Goal: Transaction & Acquisition: Purchase product/service

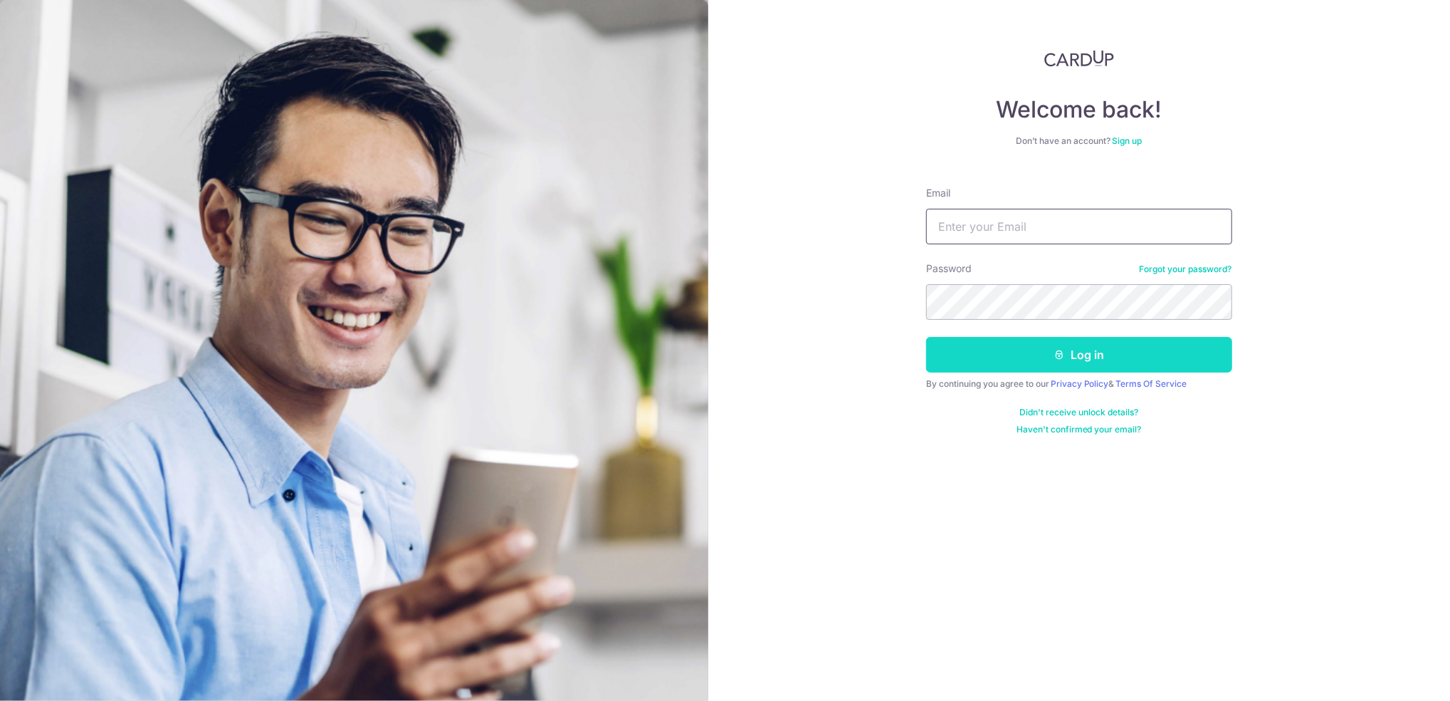
type input "jon.bong@jeb-int.co"
click at [828, 348] on button "Log in" at bounding box center [1079, 355] width 306 height 36
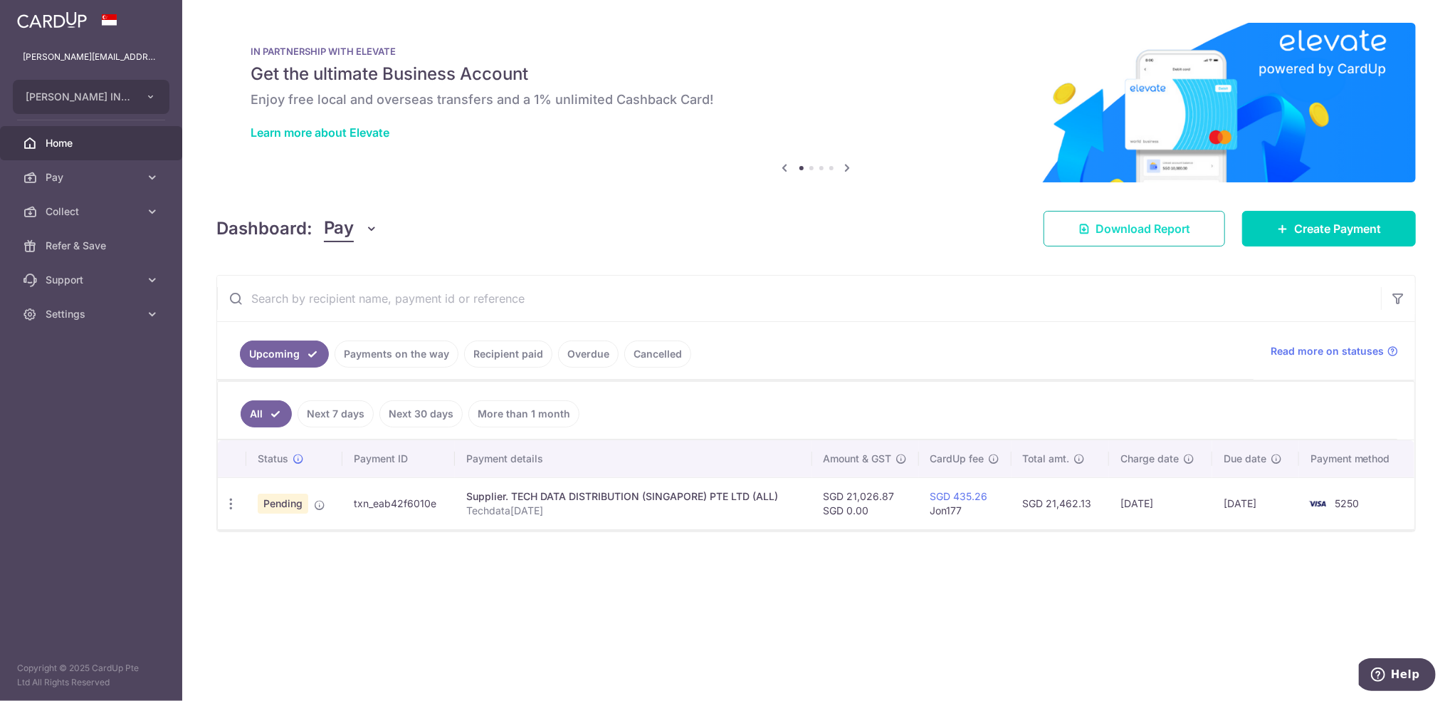
click at [1198, 238] on link "Download Report" at bounding box center [1135, 229] width 182 height 36
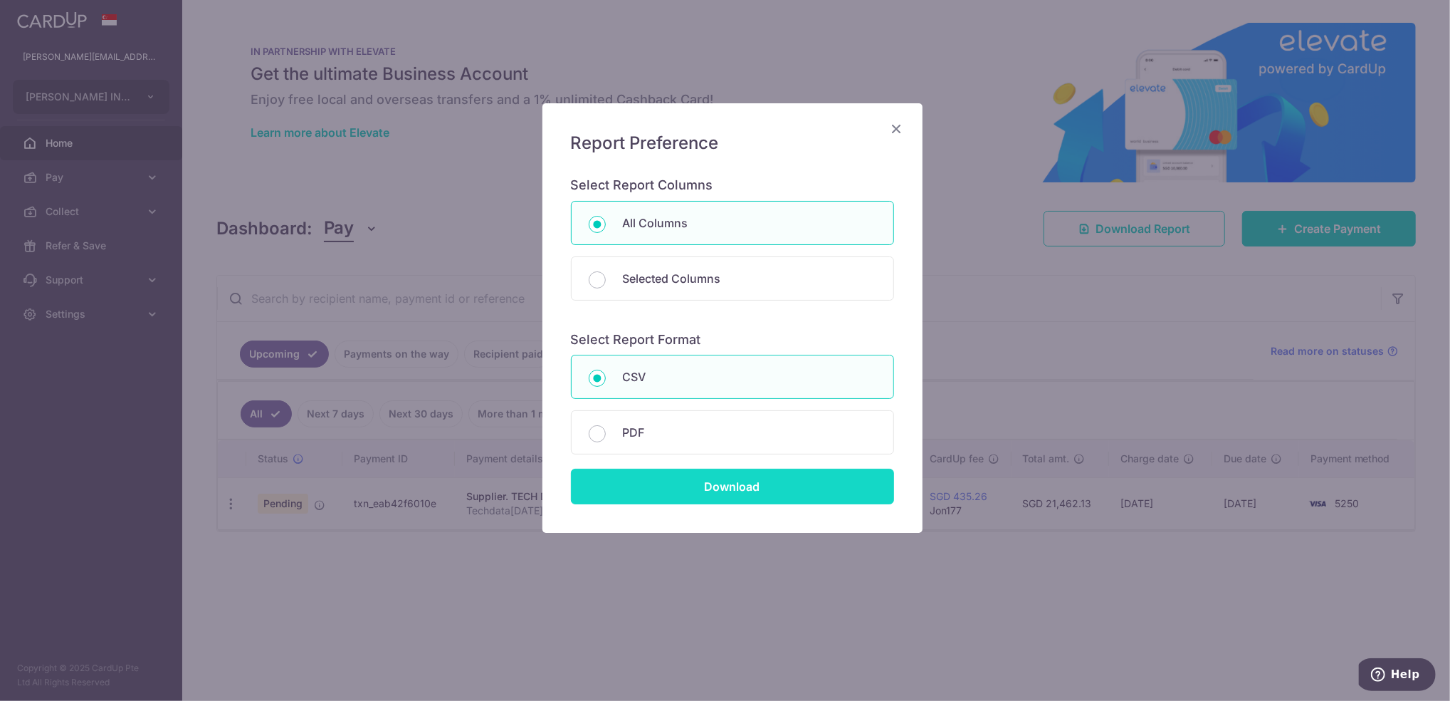
click at [696, 485] on input "Download" at bounding box center [732, 486] width 323 height 36
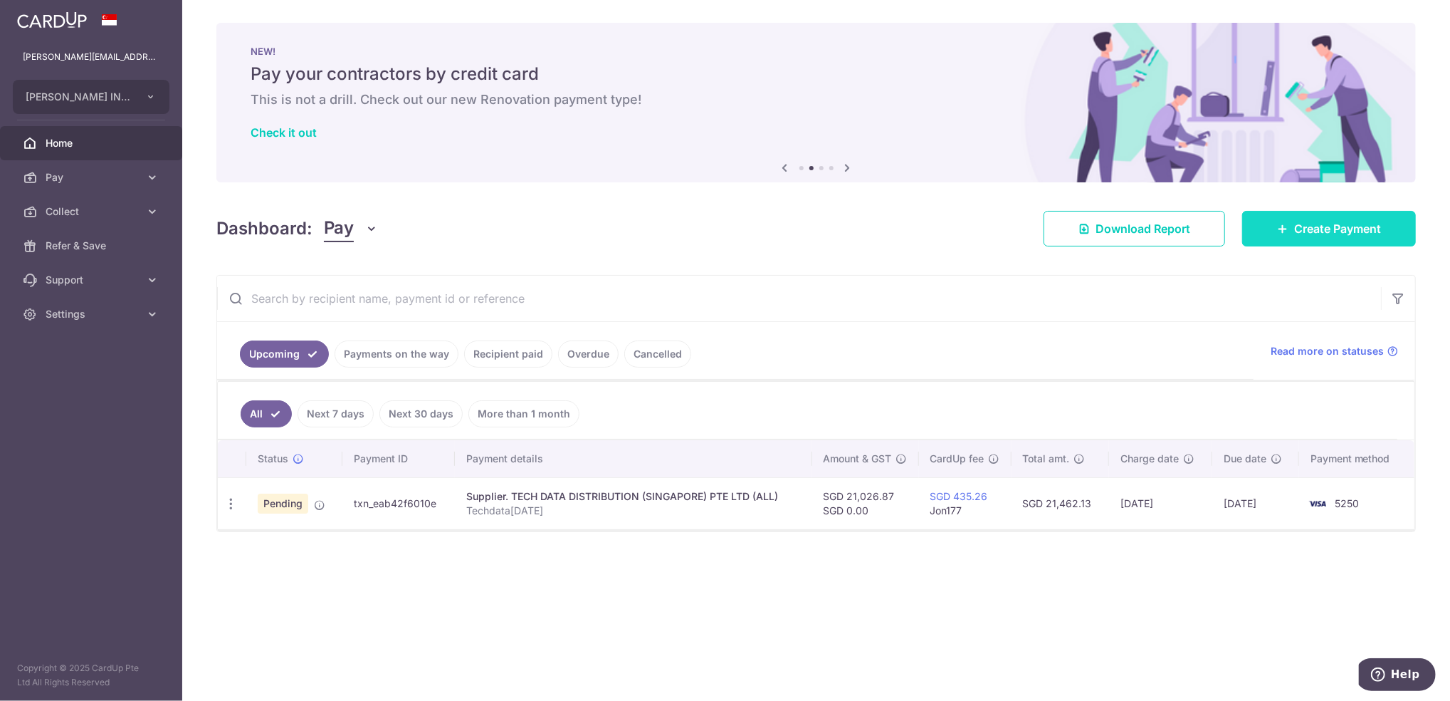
click at [1343, 232] on span "Create Payment" at bounding box center [1337, 228] width 87 height 17
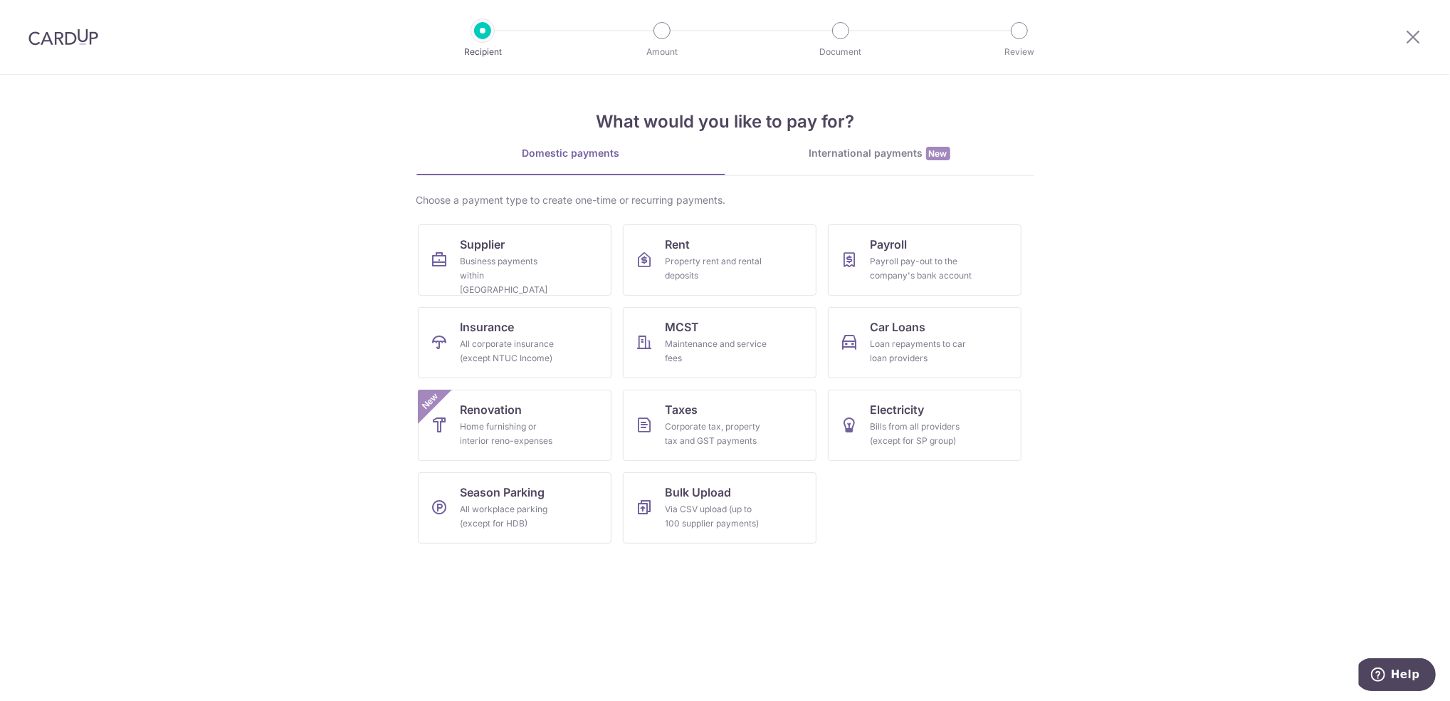
click at [1372, 98] on section "What would you like to pay for? Domestic payments International payments New Ch…" at bounding box center [725, 388] width 1450 height 626
click at [1419, 40] on icon at bounding box center [1413, 37] width 17 height 18
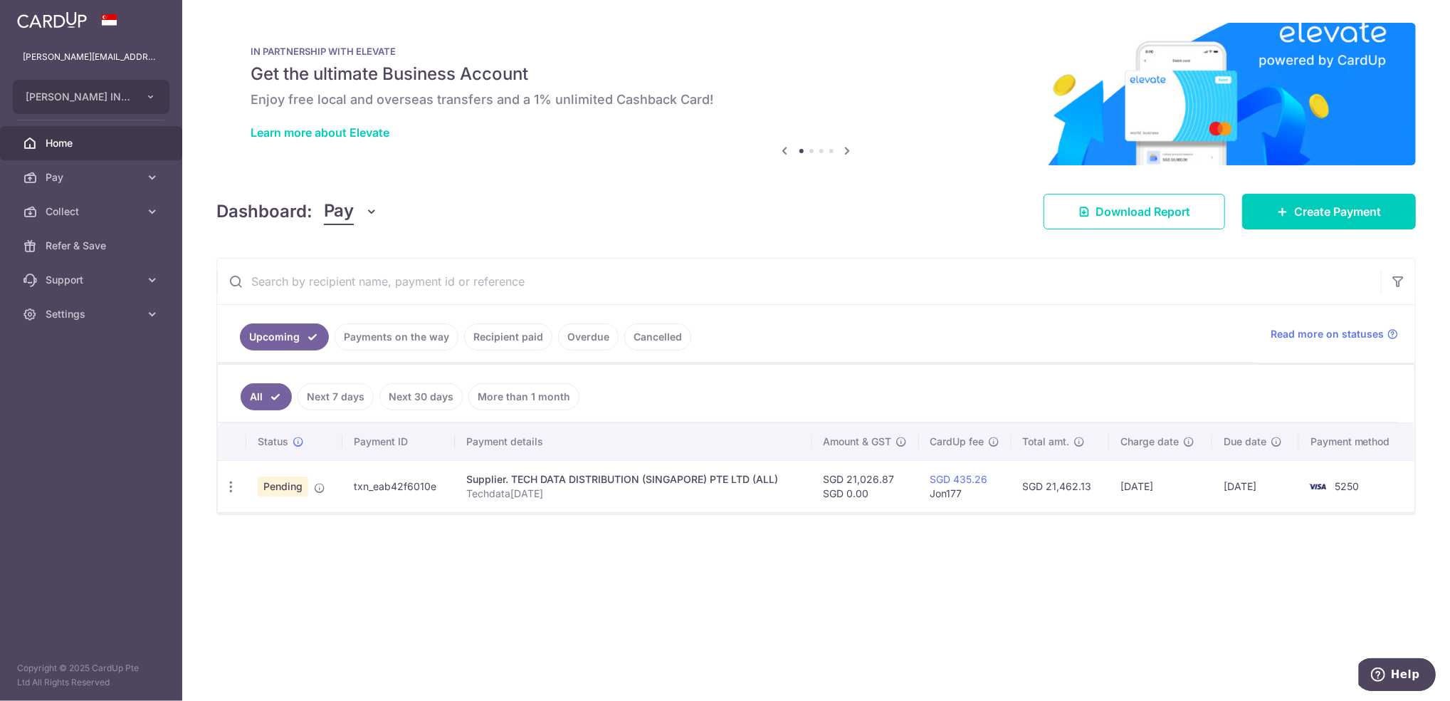
click at [511, 340] on link "Recipient paid" at bounding box center [508, 336] width 88 height 27
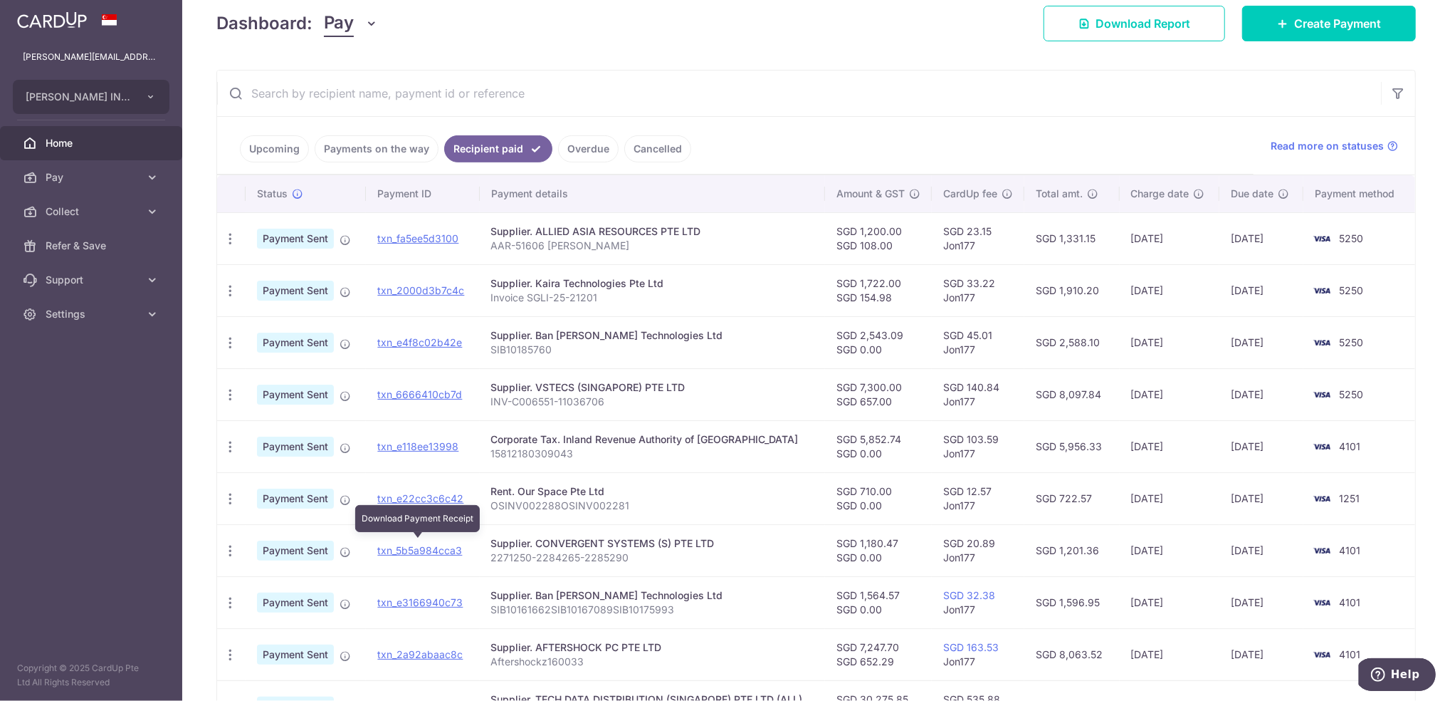
scroll to position [189, 0]
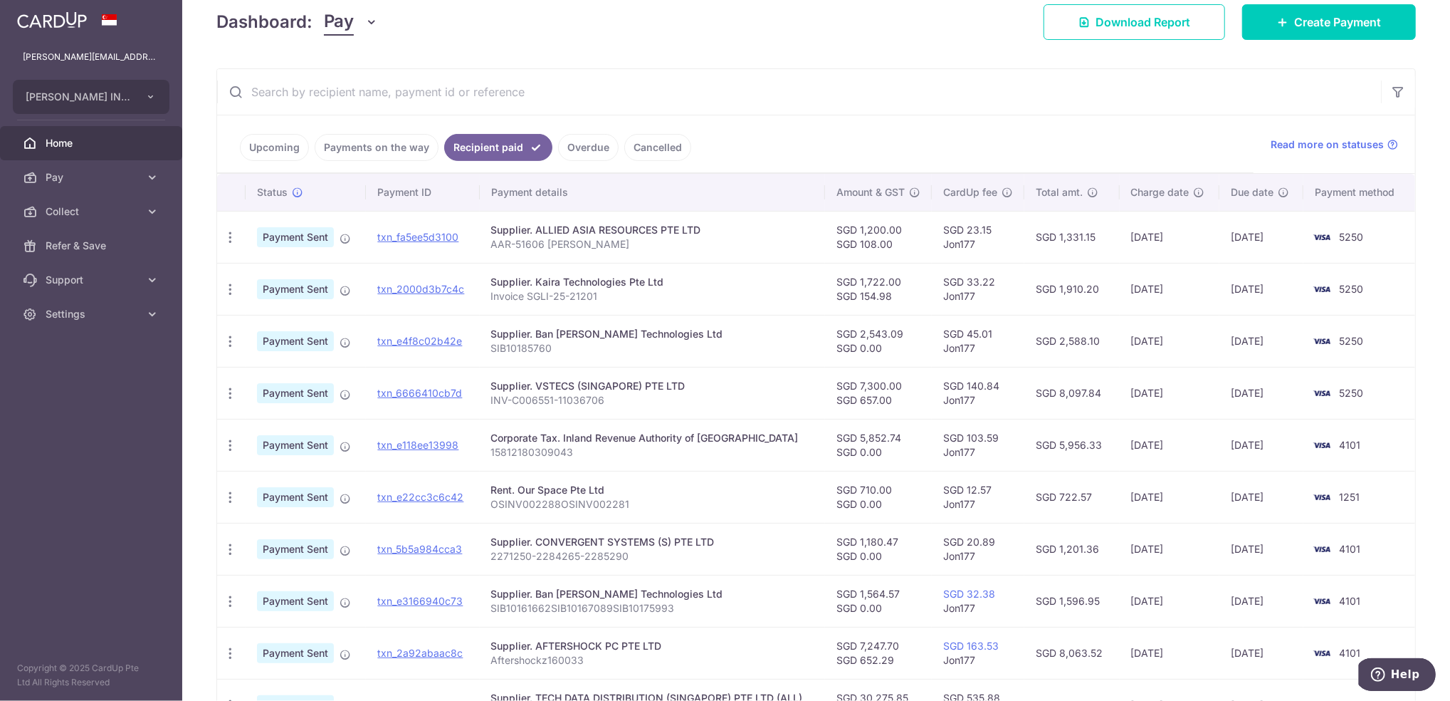
click at [351, 498] on td "Payment Sent" at bounding box center [306, 497] width 120 height 52
click at [345, 497] on icon at bounding box center [345, 498] width 11 height 11
click at [342, 498] on icon at bounding box center [345, 498] width 11 height 11
click at [408, 495] on link "txn_e22cc3c6c42" at bounding box center [420, 496] width 86 height 12
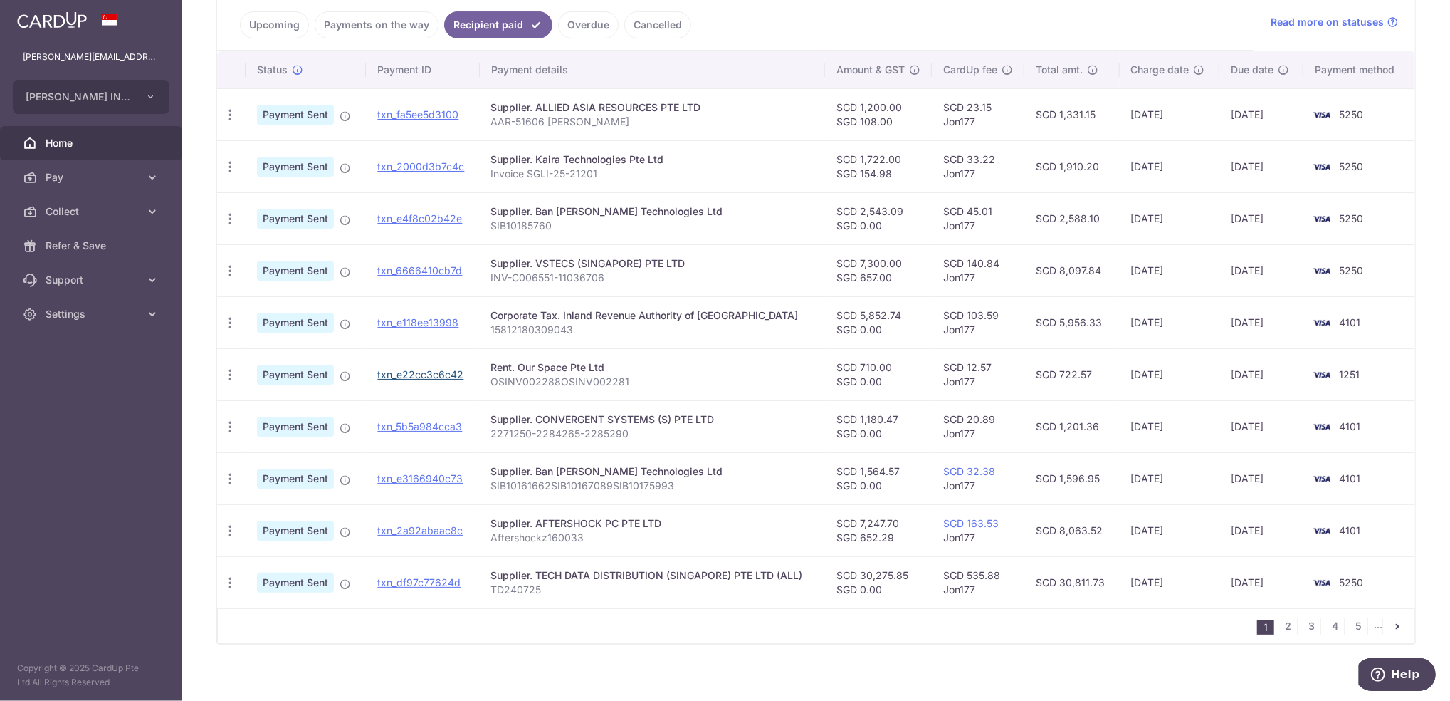
scroll to position [323, 0]
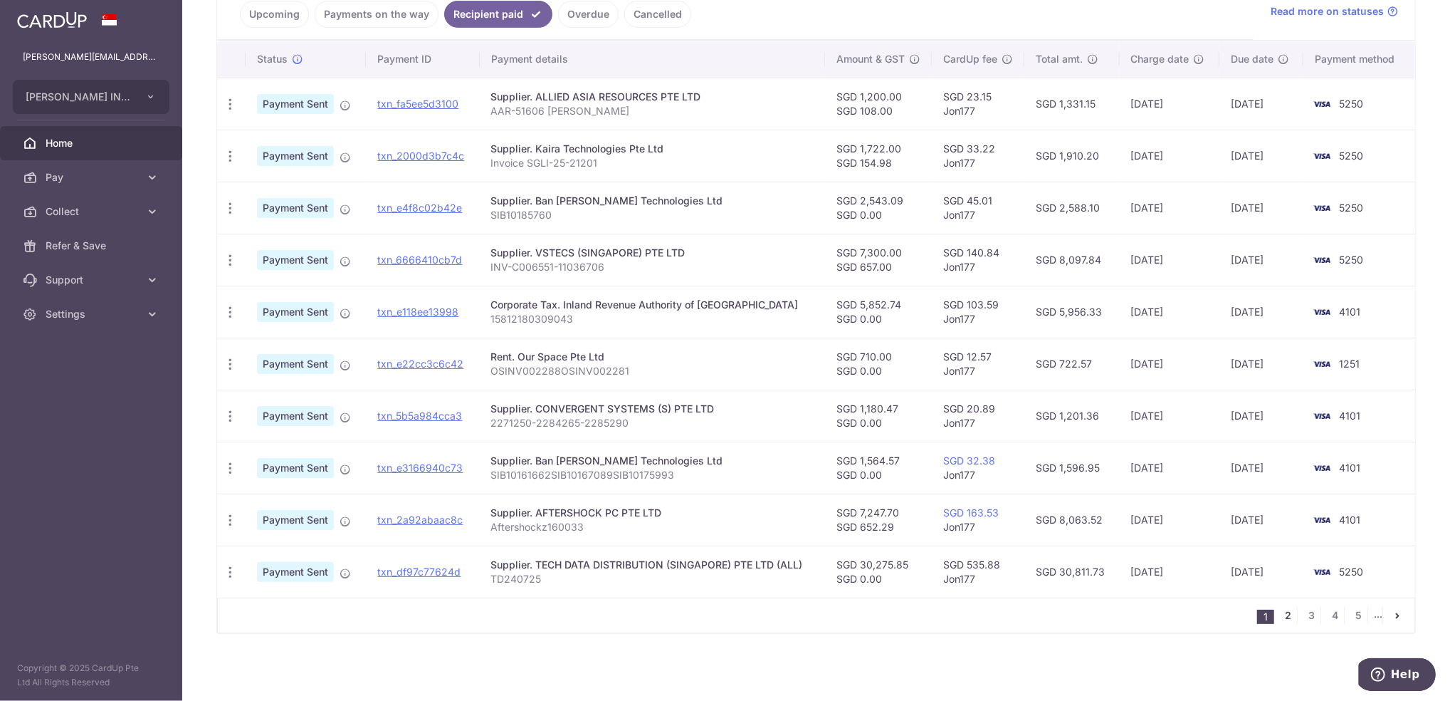
click at [1282, 623] on link "2" at bounding box center [1288, 615] width 17 height 17
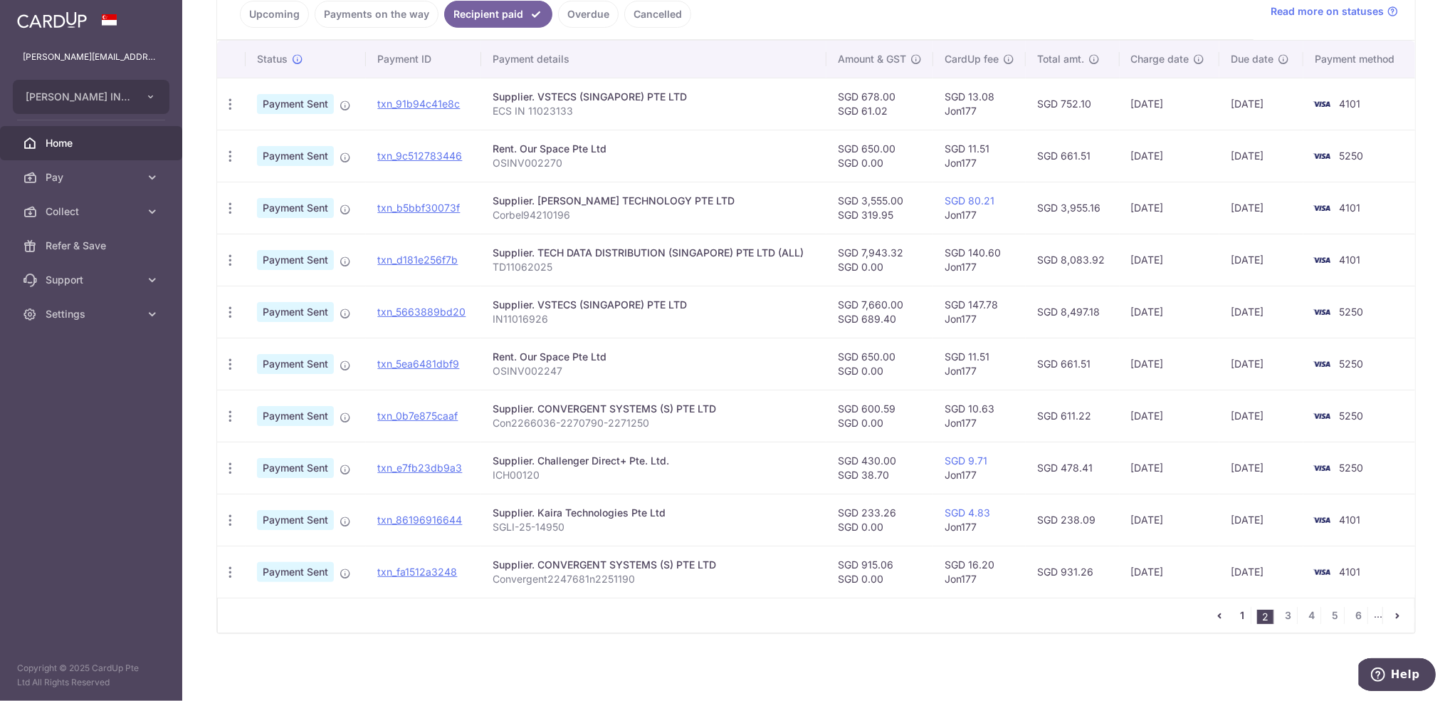
click at [1235, 609] on link "1" at bounding box center [1242, 615] width 17 height 17
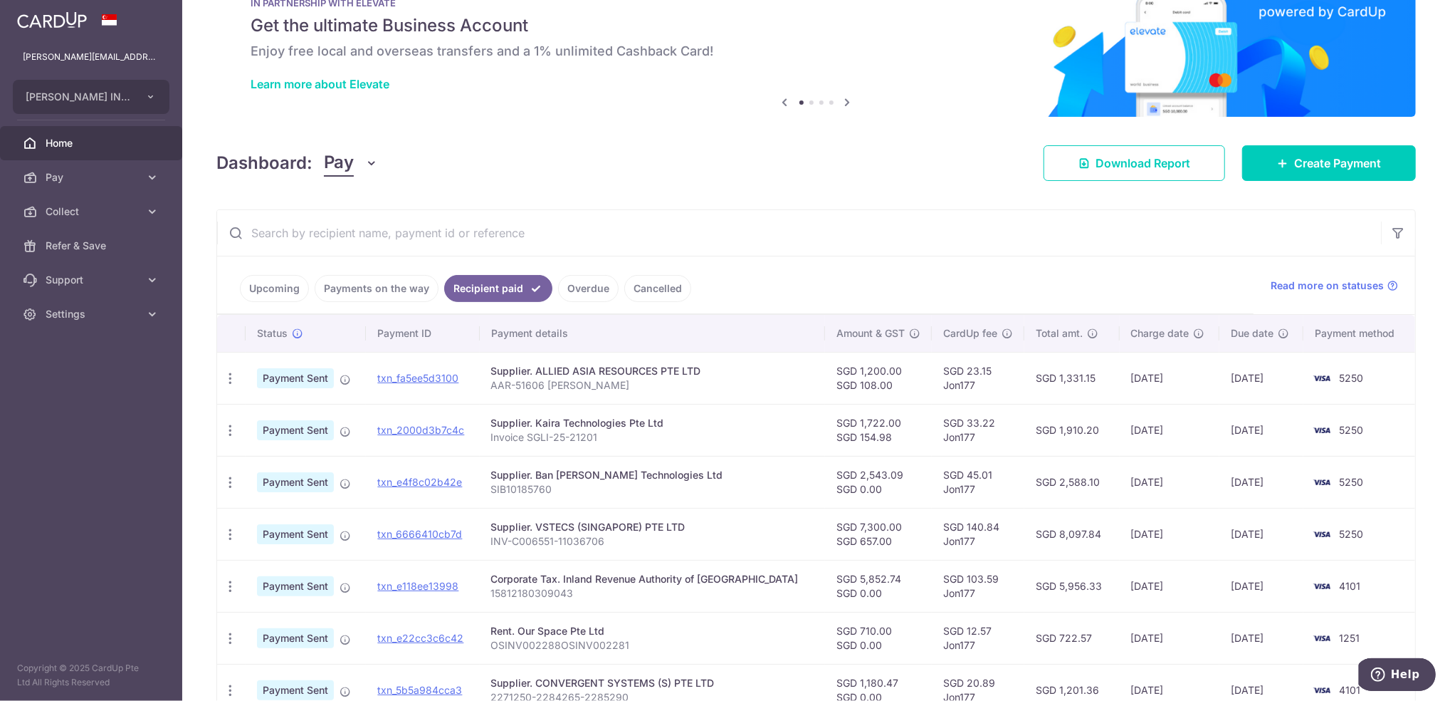
scroll to position [14, 0]
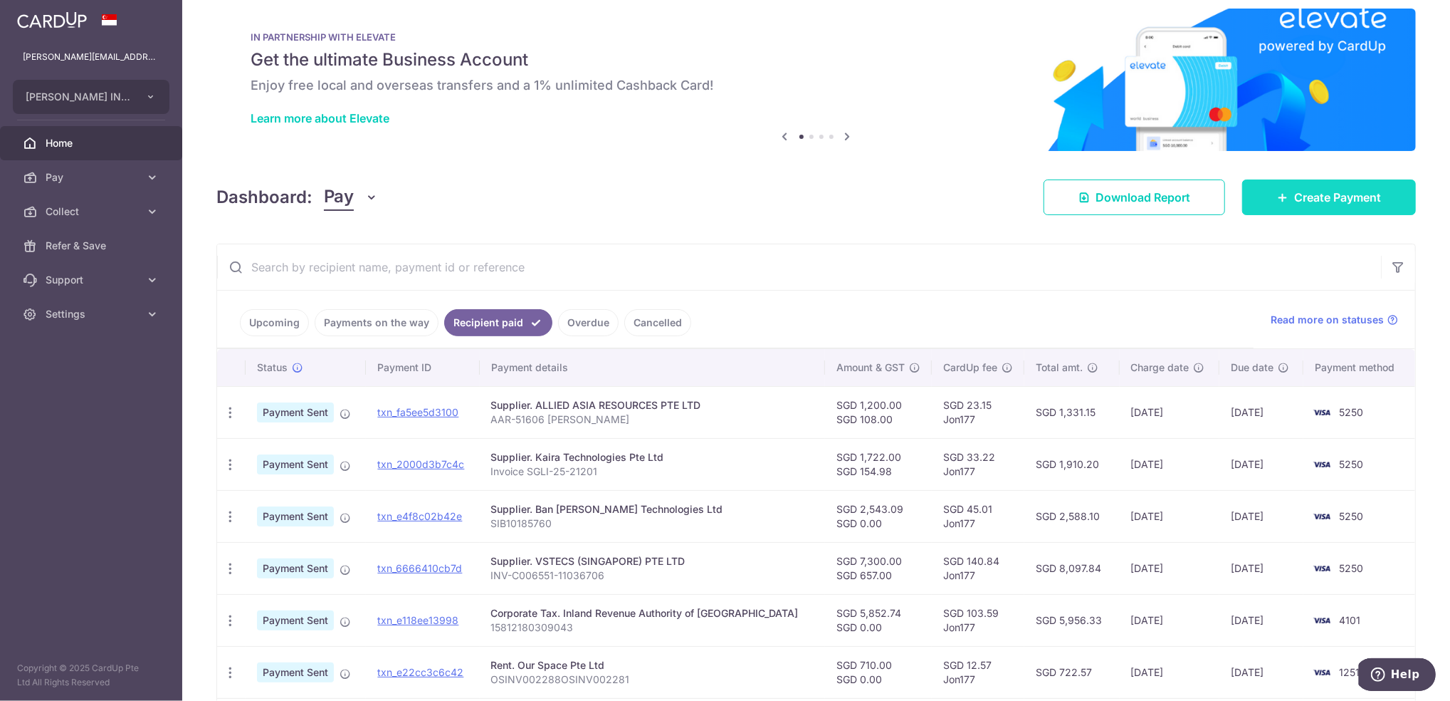
click at [1357, 193] on span "Create Payment" at bounding box center [1337, 197] width 87 height 17
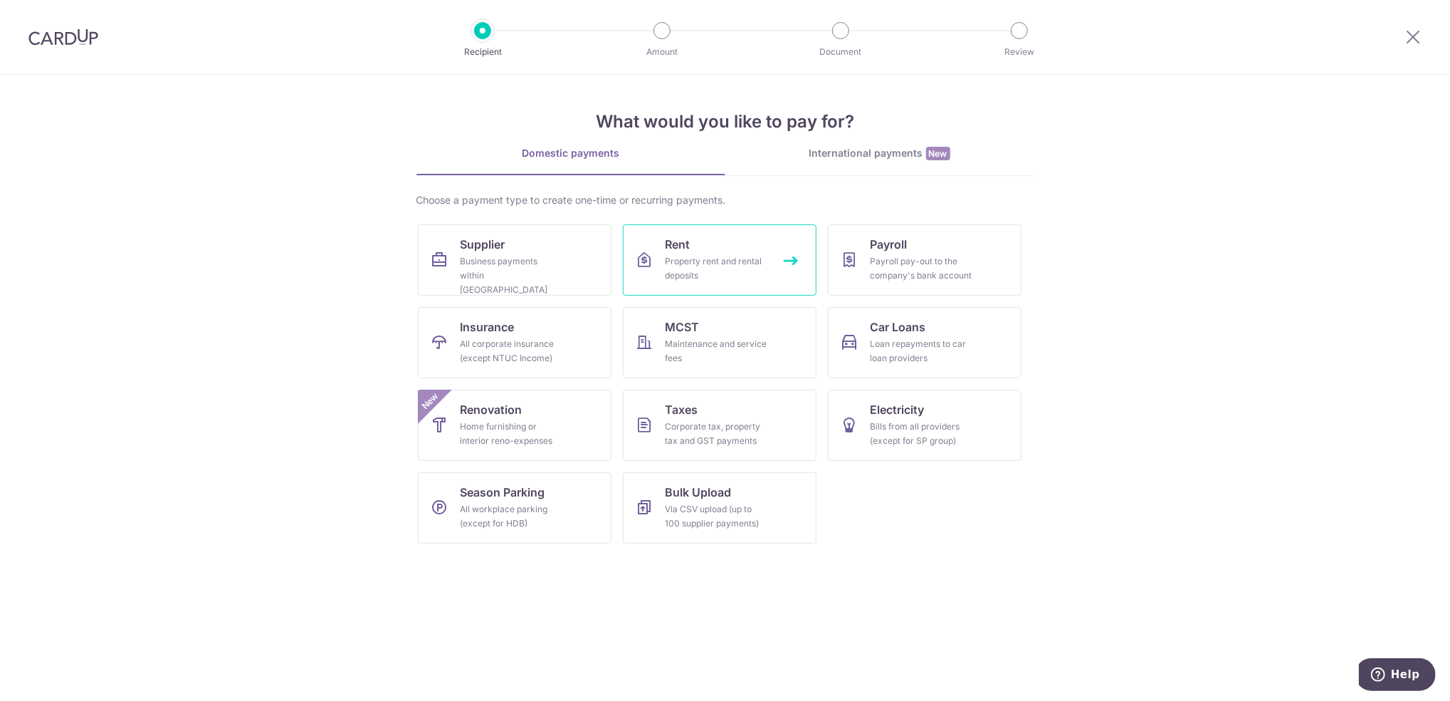
click at [711, 280] on div "Property rent and rental deposits" at bounding box center [717, 268] width 103 height 28
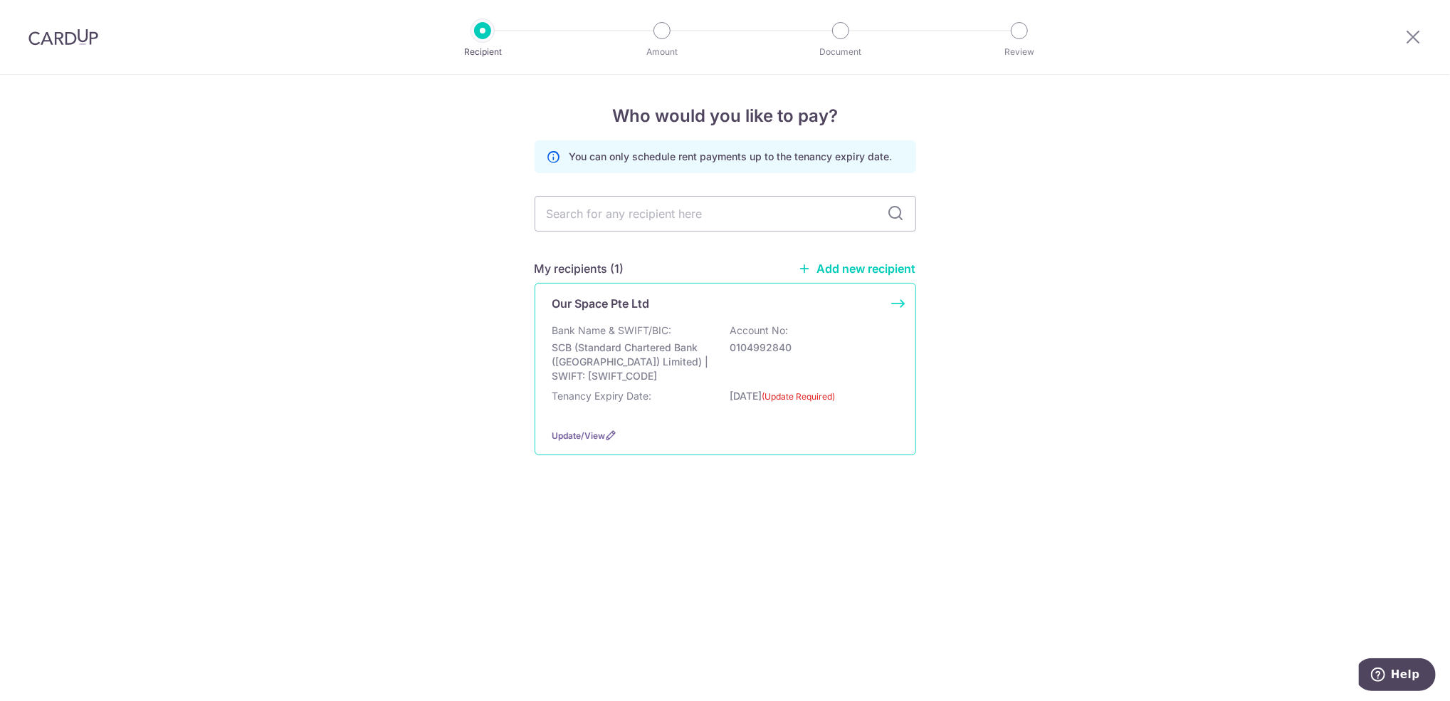
click at [582, 325] on p "Bank Name & SWIFT/BIC:" at bounding box center [612, 330] width 120 height 14
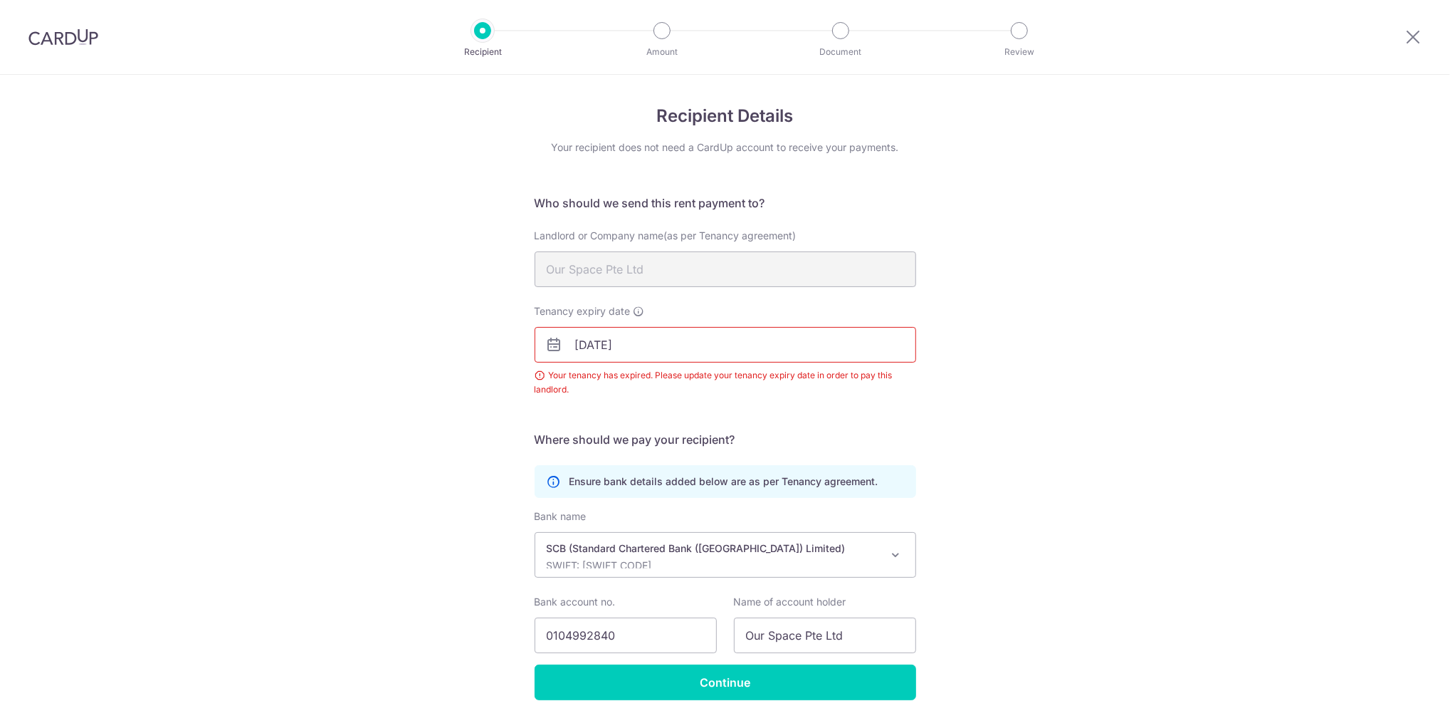
scroll to position [65, 0]
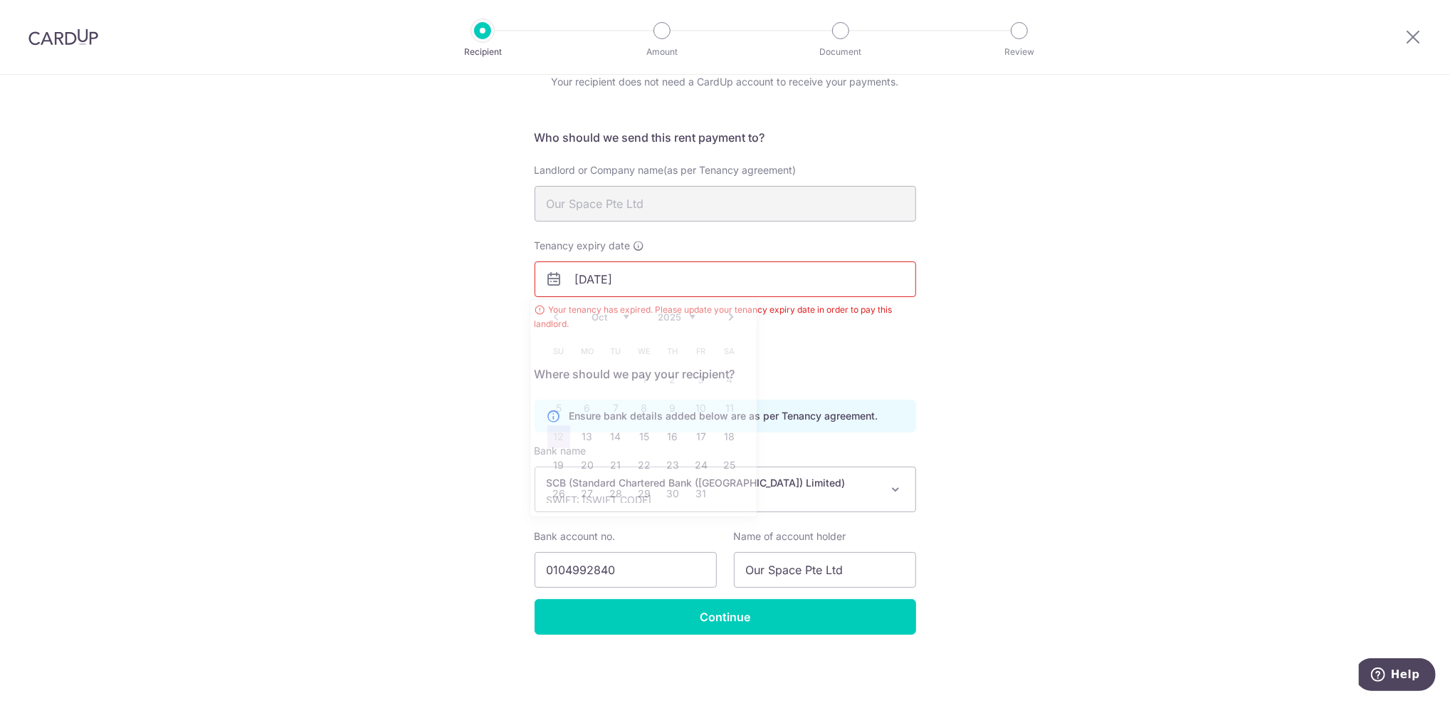
click at [589, 275] on input "31/08/2025" at bounding box center [726, 279] width 382 height 36
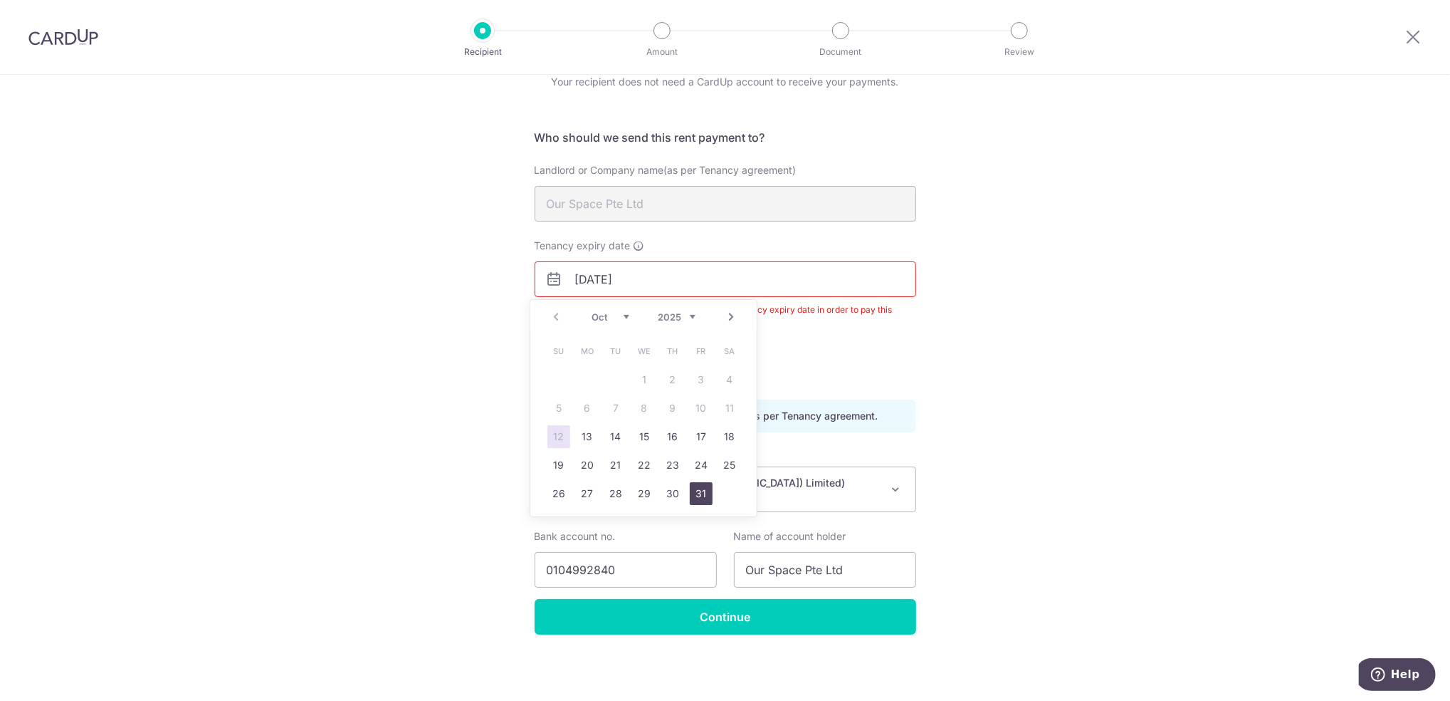
click at [703, 493] on link "31" at bounding box center [701, 493] width 23 height 23
type input "[DATE]"
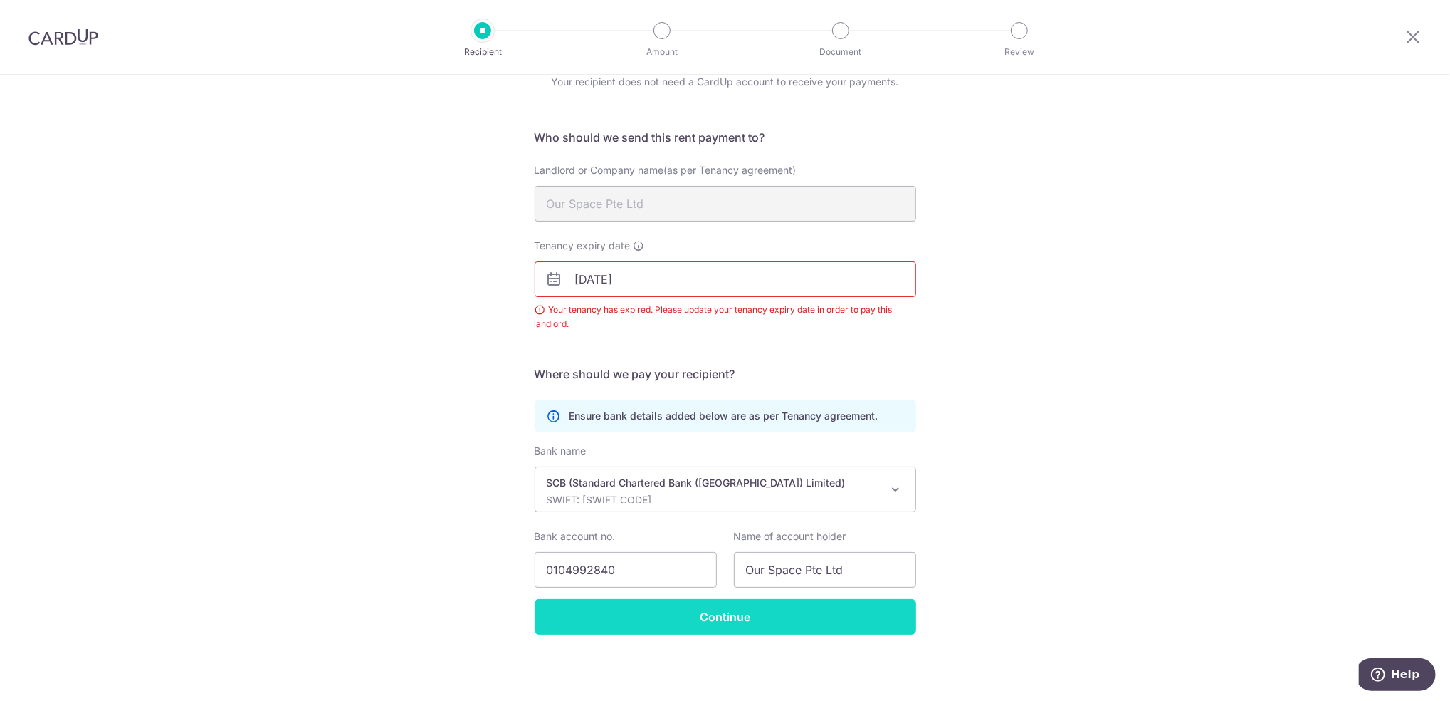
click at [673, 614] on input "Continue" at bounding box center [726, 617] width 382 height 36
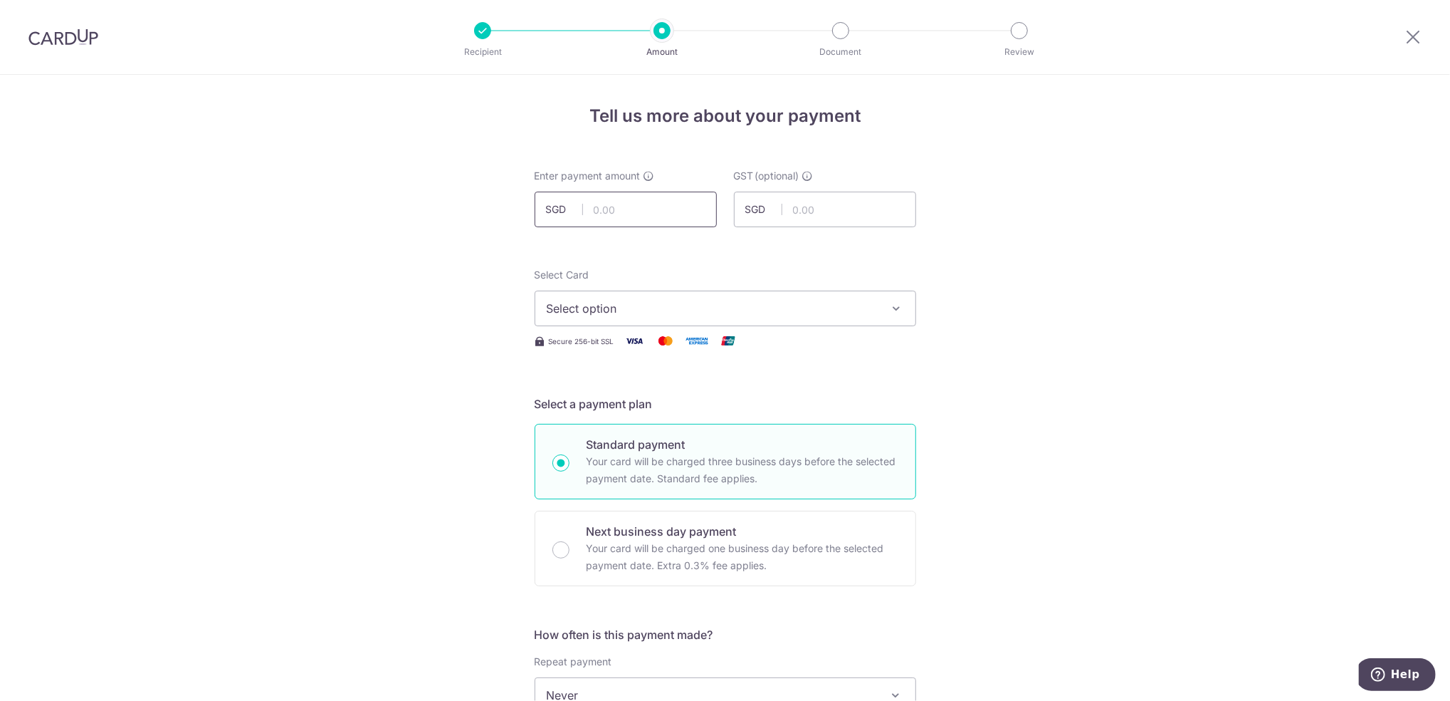
click at [692, 219] on input "text" at bounding box center [626, 209] width 182 height 36
type input "1,360.00"
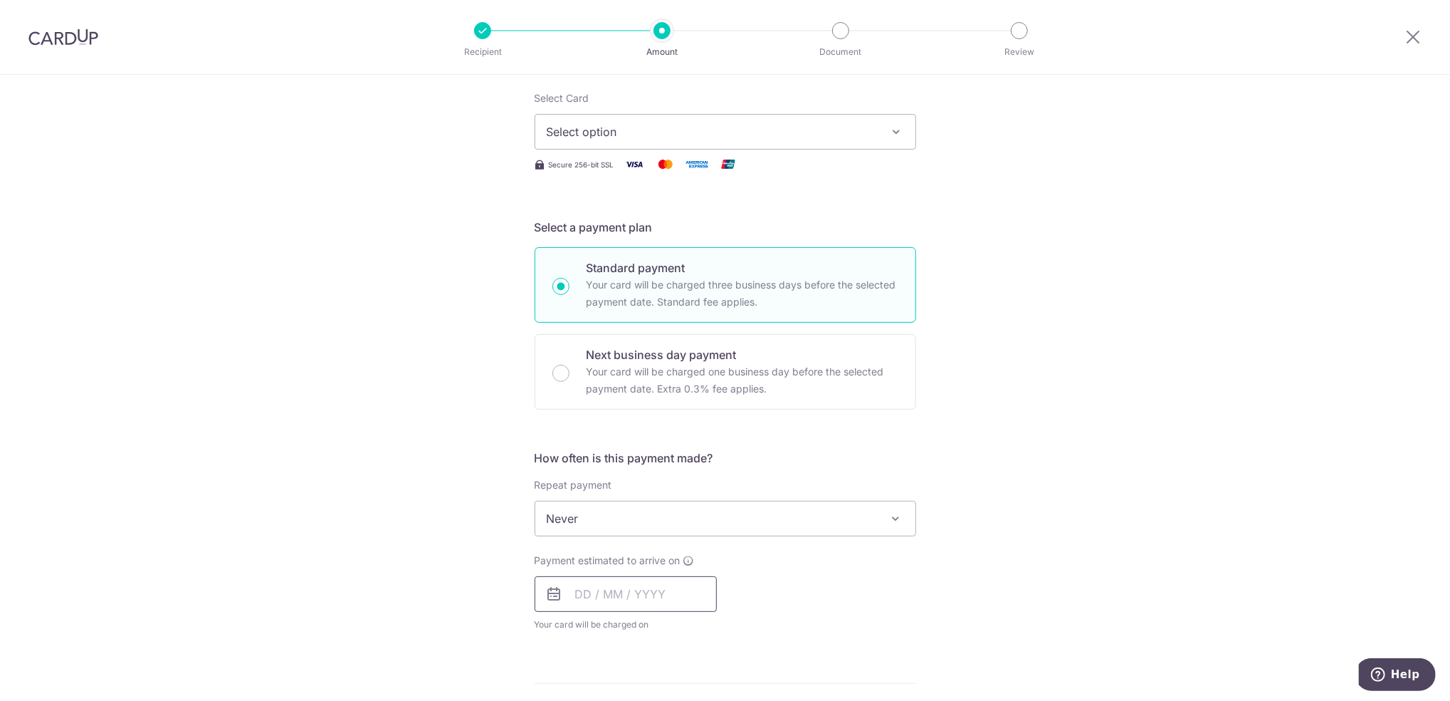
click at [601, 592] on input "text" at bounding box center [626, 594] width 182 height 36
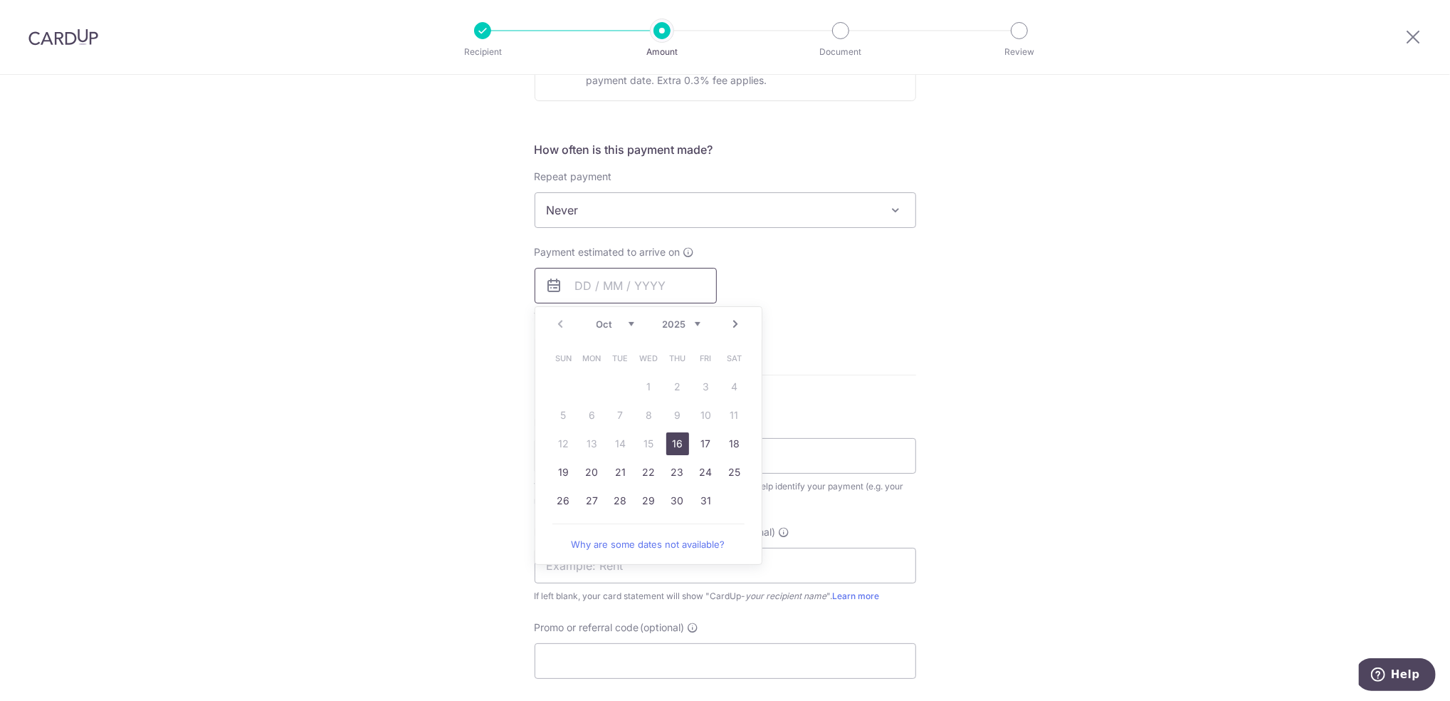
scroll to position [484, 0]
click at [673, 453] on link "16" at bounding box center [677, 444] width 23 height 23
type input "[DATE]"
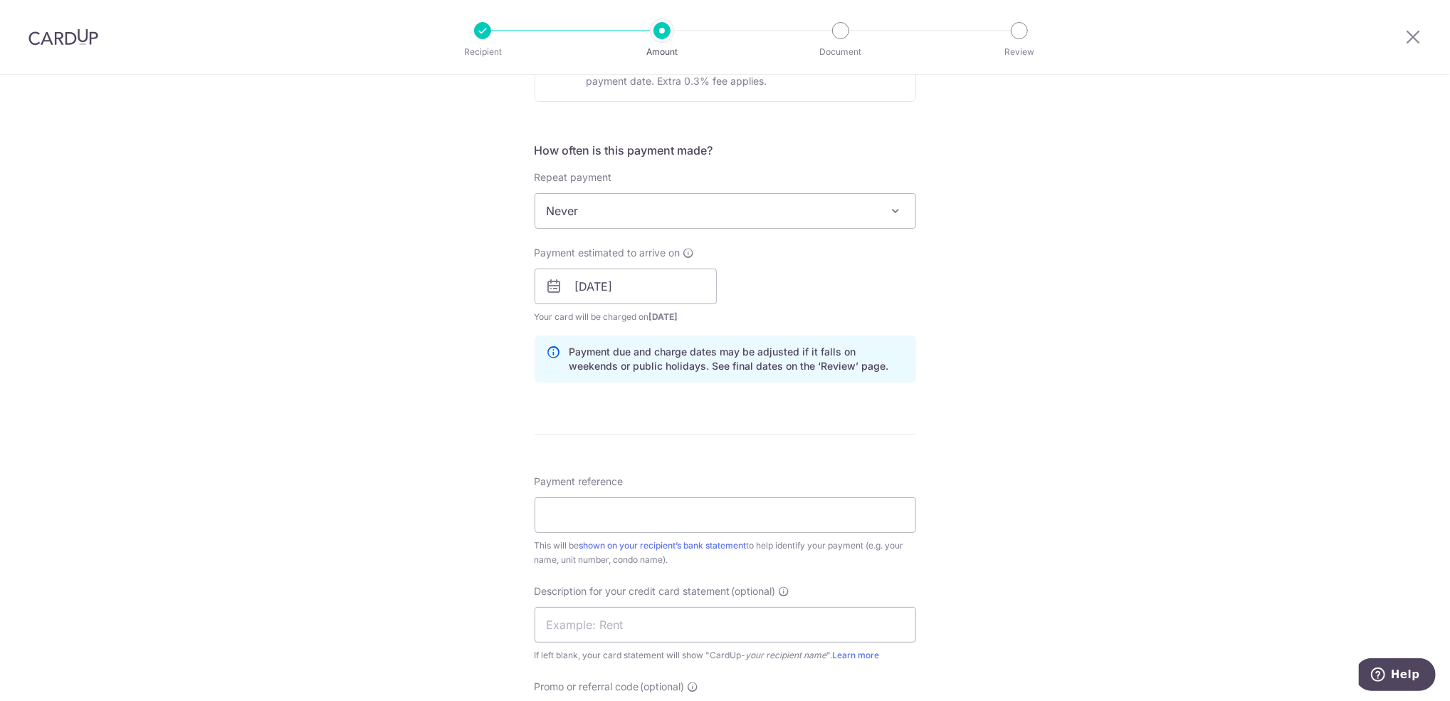
click at [1266, 466] on div "Tell us more about your payment Enter payment amount SGD 1,360.00 1360.00 GST (…" at bounding box center [725, 312] width 1450 height 1442
click at [689, 526] on input "Payment reference" at bounding box center [726, 515] width 382 height 36
paste input "OSINV002313"
drag, startPoint x: 654, startPoint y: 520, endPoint x: 327, endPoint y: 368, distance: 360.2
click at [327, 368] on div "Tell us more about your payment Enter payment amount SGD 1,360.00 1360.00 GST (…" at bounding box center [725, 312] width 1450 height 1442
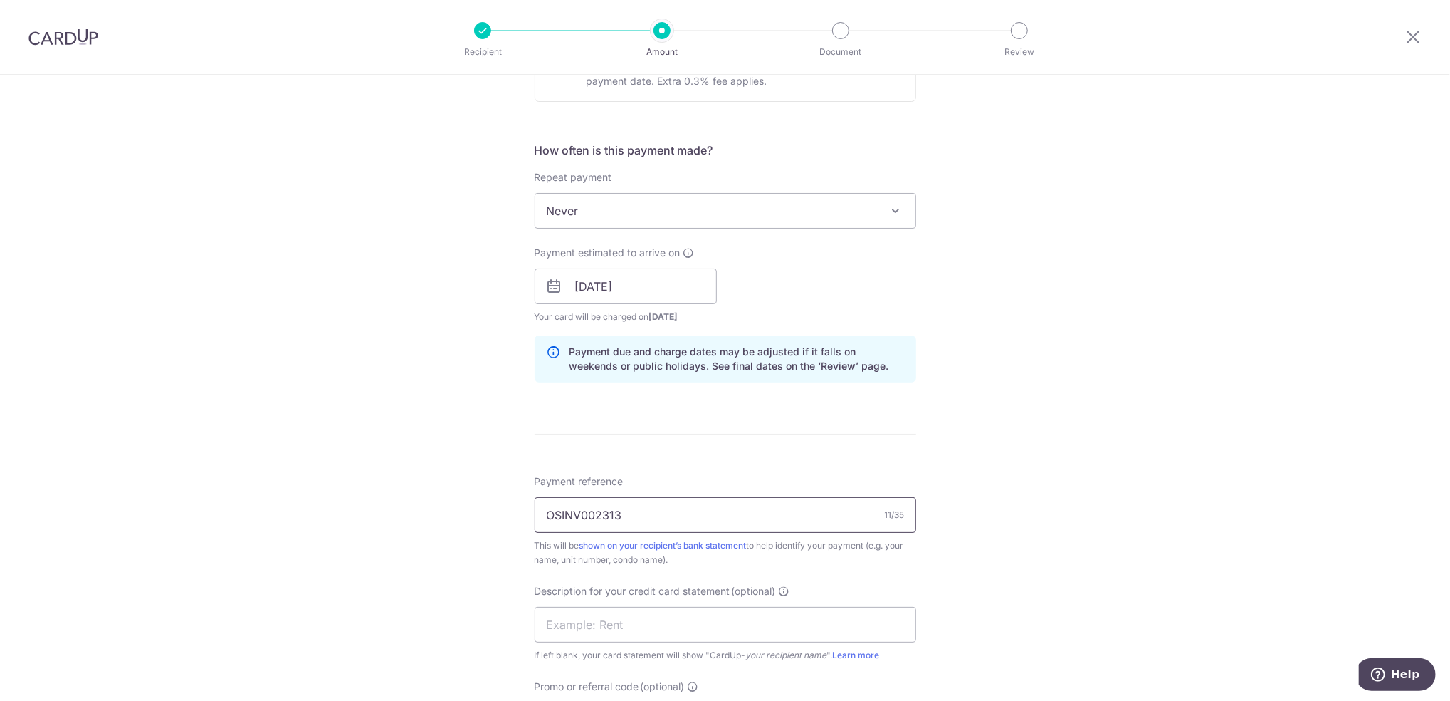
click at [659, 504] on input "OSINV002313" at bounding box center [726, 515] width 382 height 36
paste input "OSINV002313"
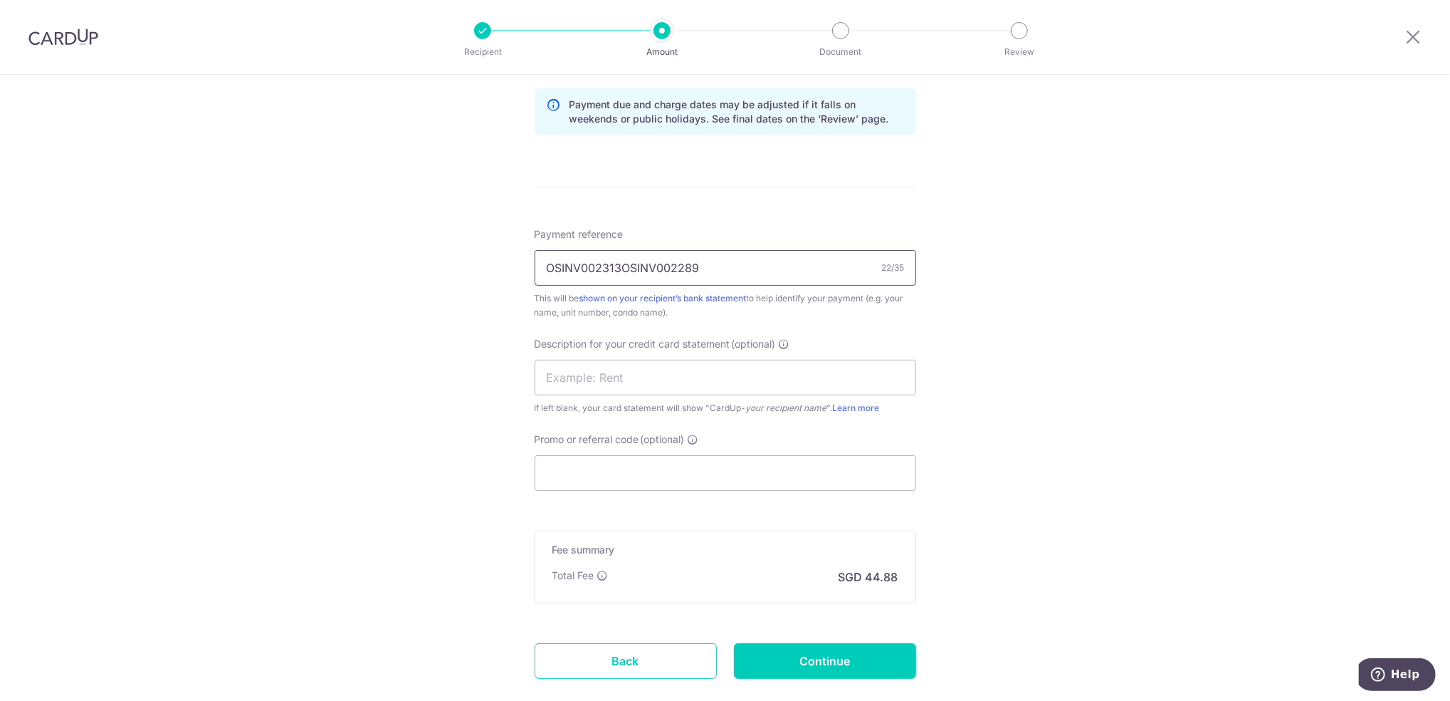
scroll to position [732, 0]
type input "OSINV002313OSINV002289"
click at [836, 386] on input "text" at bounding box center [726, 377] width 382 height 36
type input "Rent"
click at [739, 487] on input "Promo or referral code (optional)" at bounding box center [726, 472] width 382 height 36
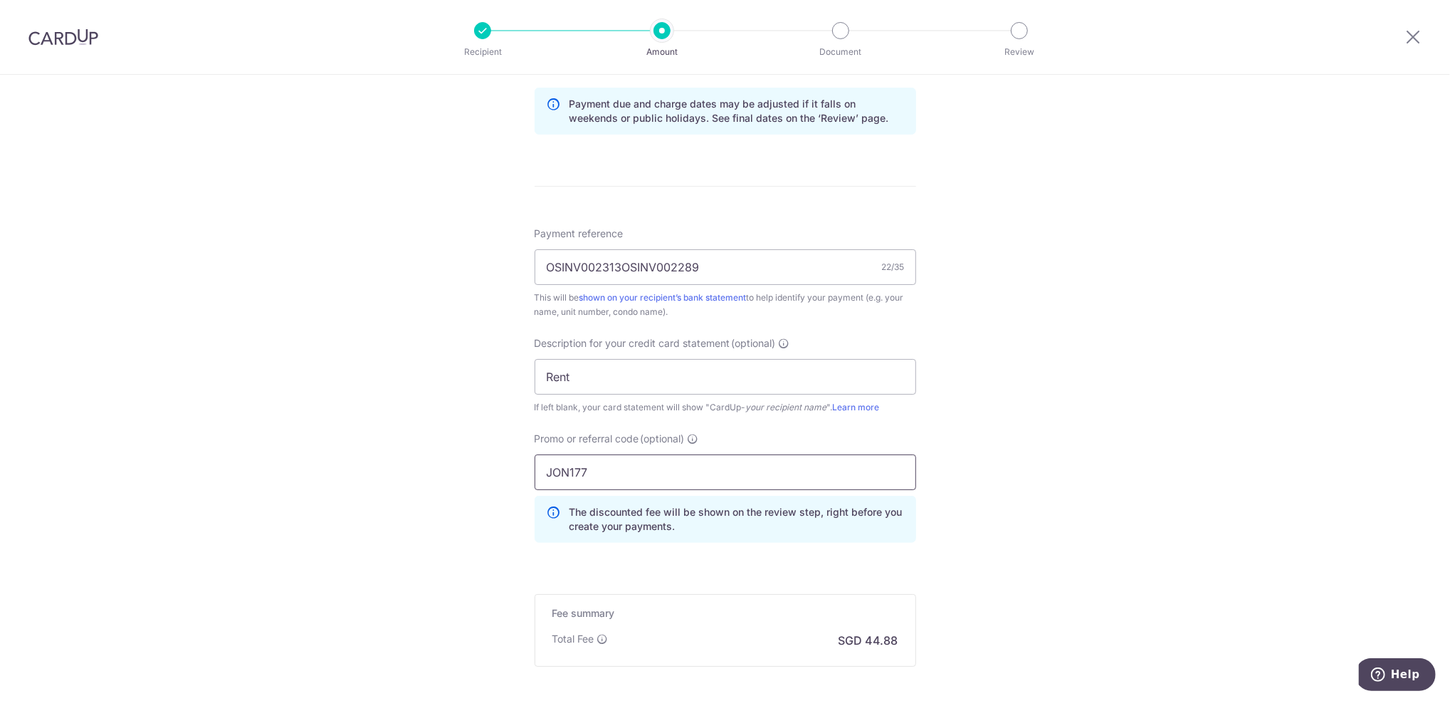
type input "JON177"
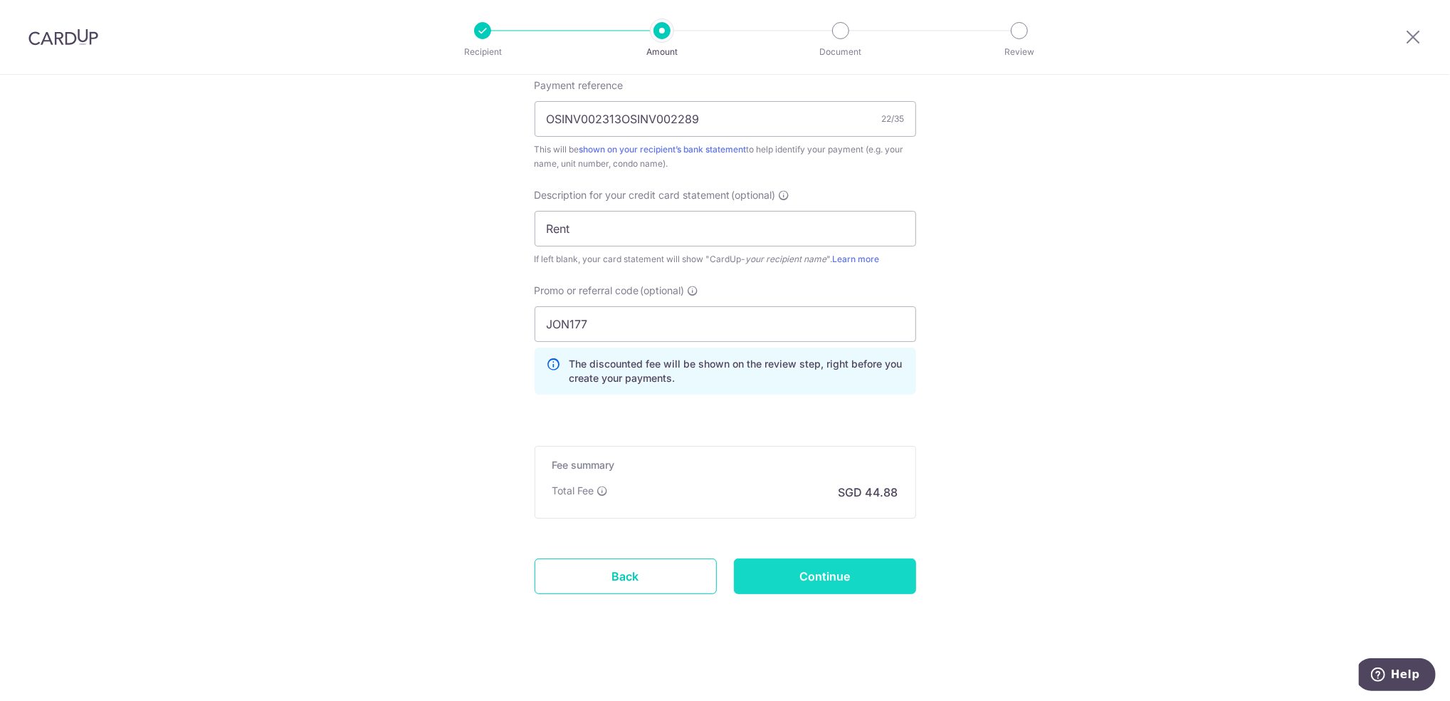
click at [883, 579] on input "Continue" at bounding box center [825, 576] width 182 height 36
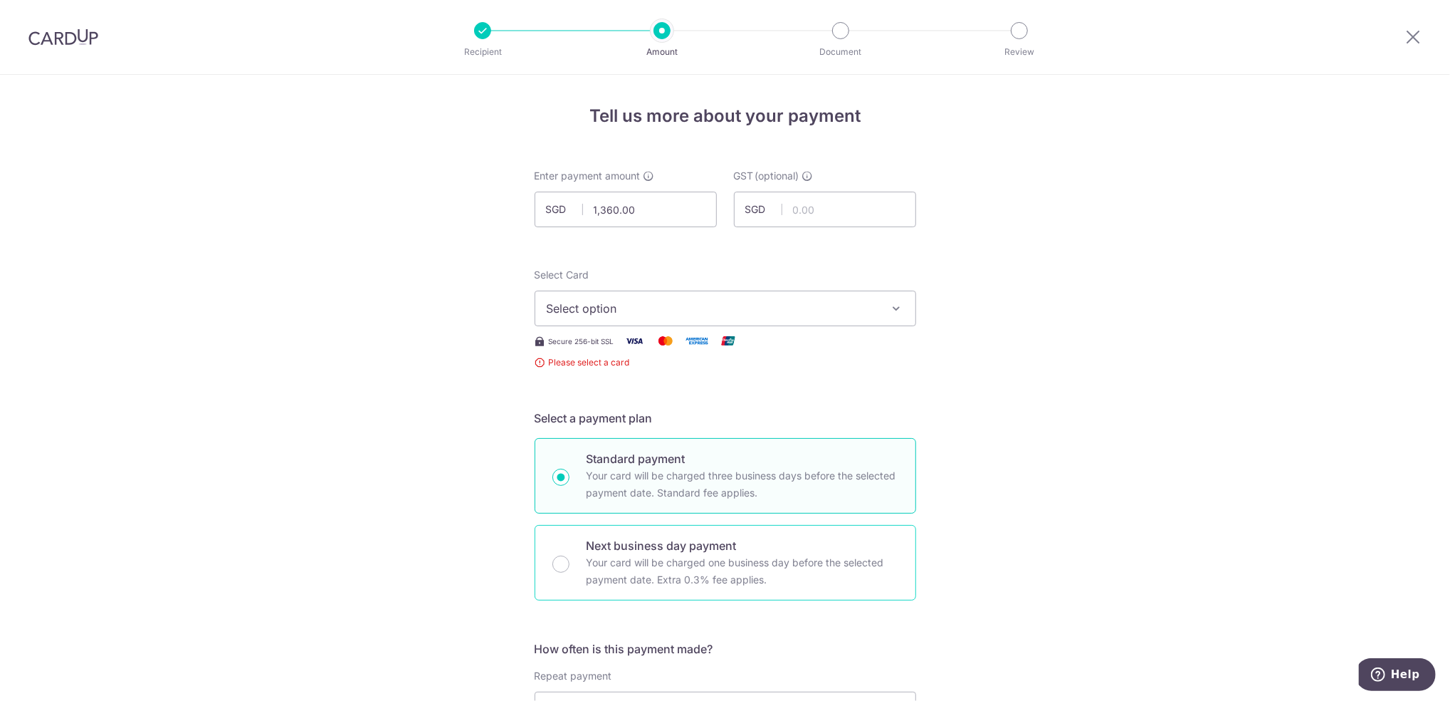
scroll to position [1, 0]
click at [687, 299] on span "Select option" at bounding box center [713, 307] width 332 height 17
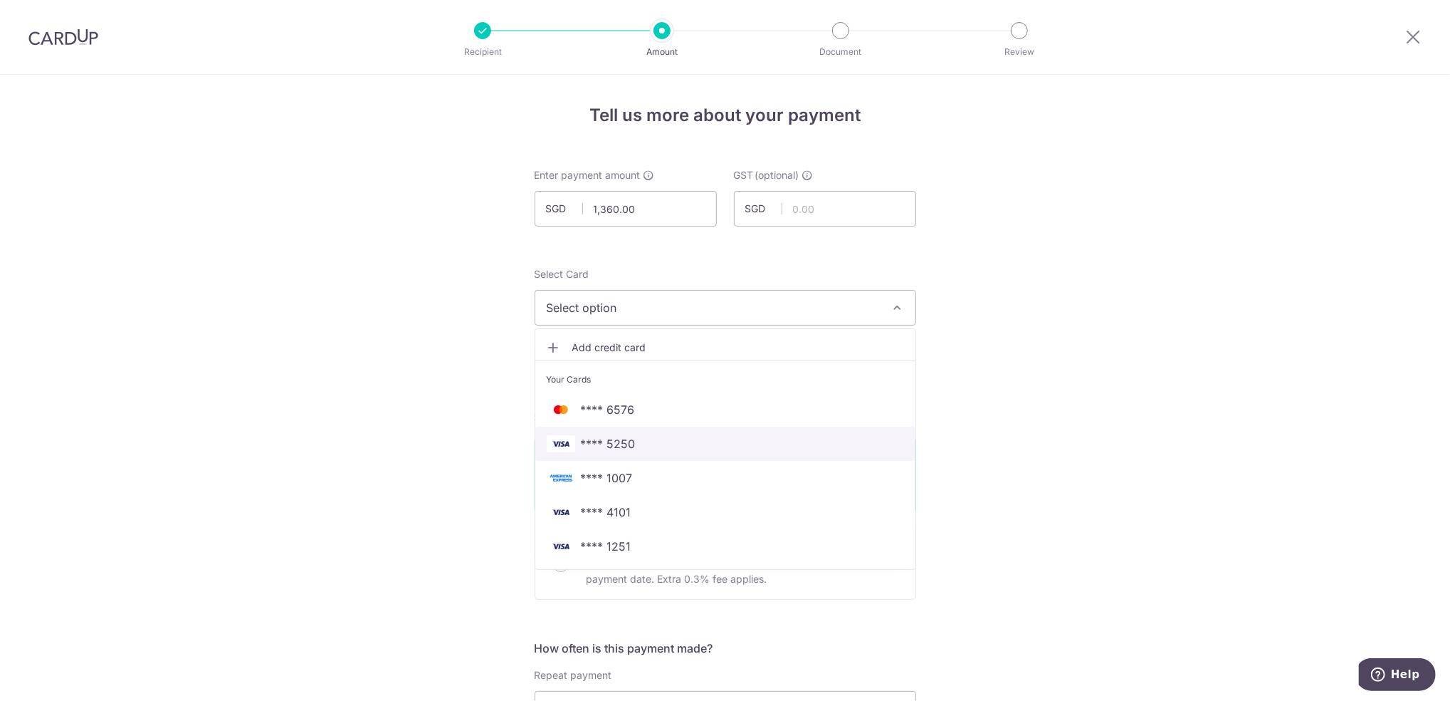
click at [662, 437] on span "**** 5250" at bounding box center [725, 443] width 357 height 17
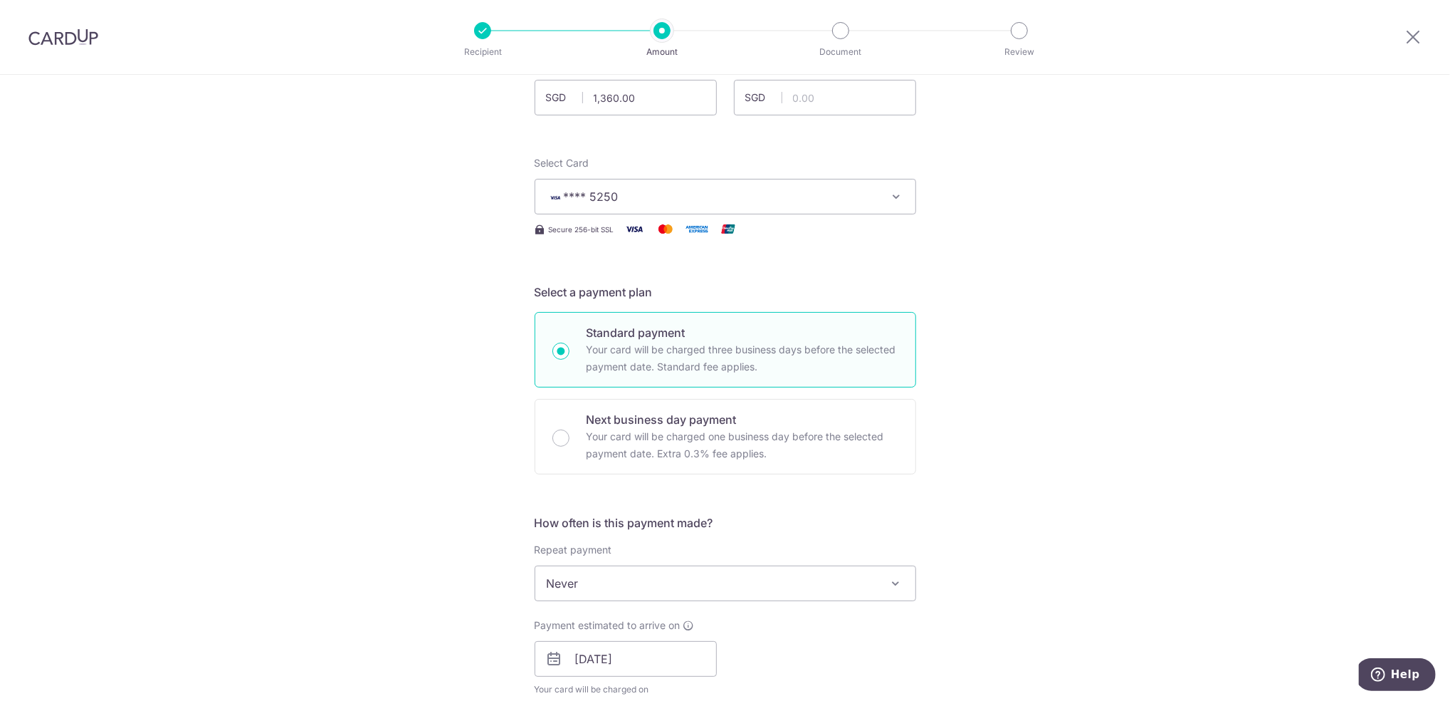
scroll to position [112, 0]
click at [765, 191] on span "**** 5250" at bounding box center [713, 195] width 332 height 17
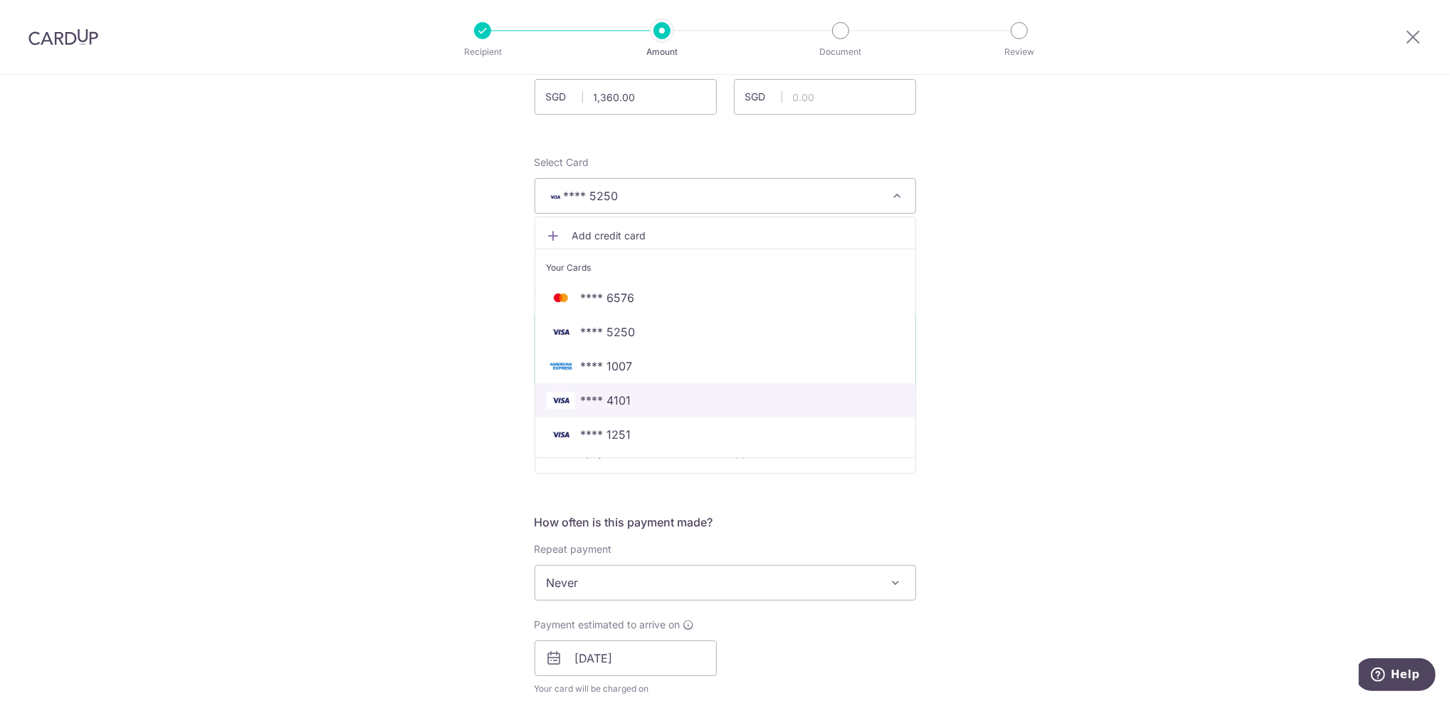
click at [680, 404] on span "**** 4101" at bounding box center [725, 400] width 357 height 17
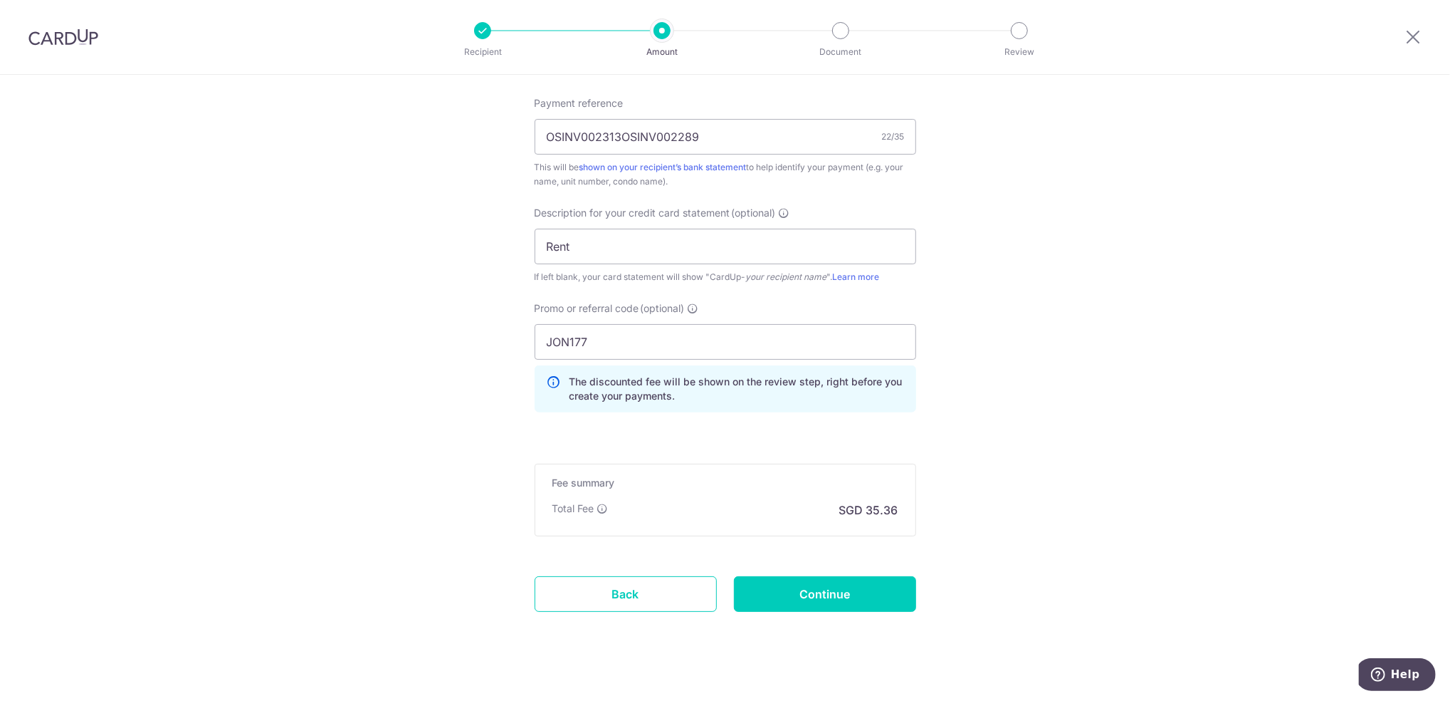
scroll to position [880, 0]
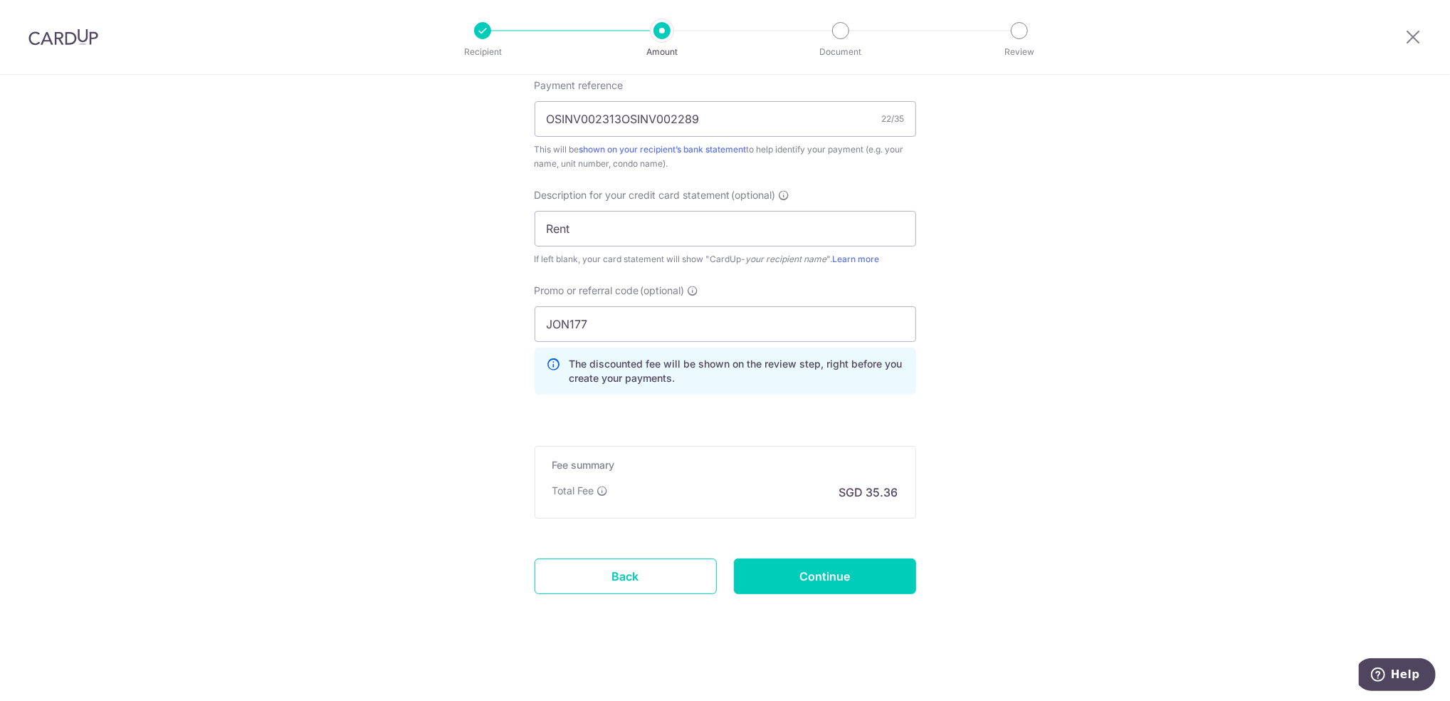
click at [812, 567] on input "Continue" at bounding box center [825, 576] width 182 height 36
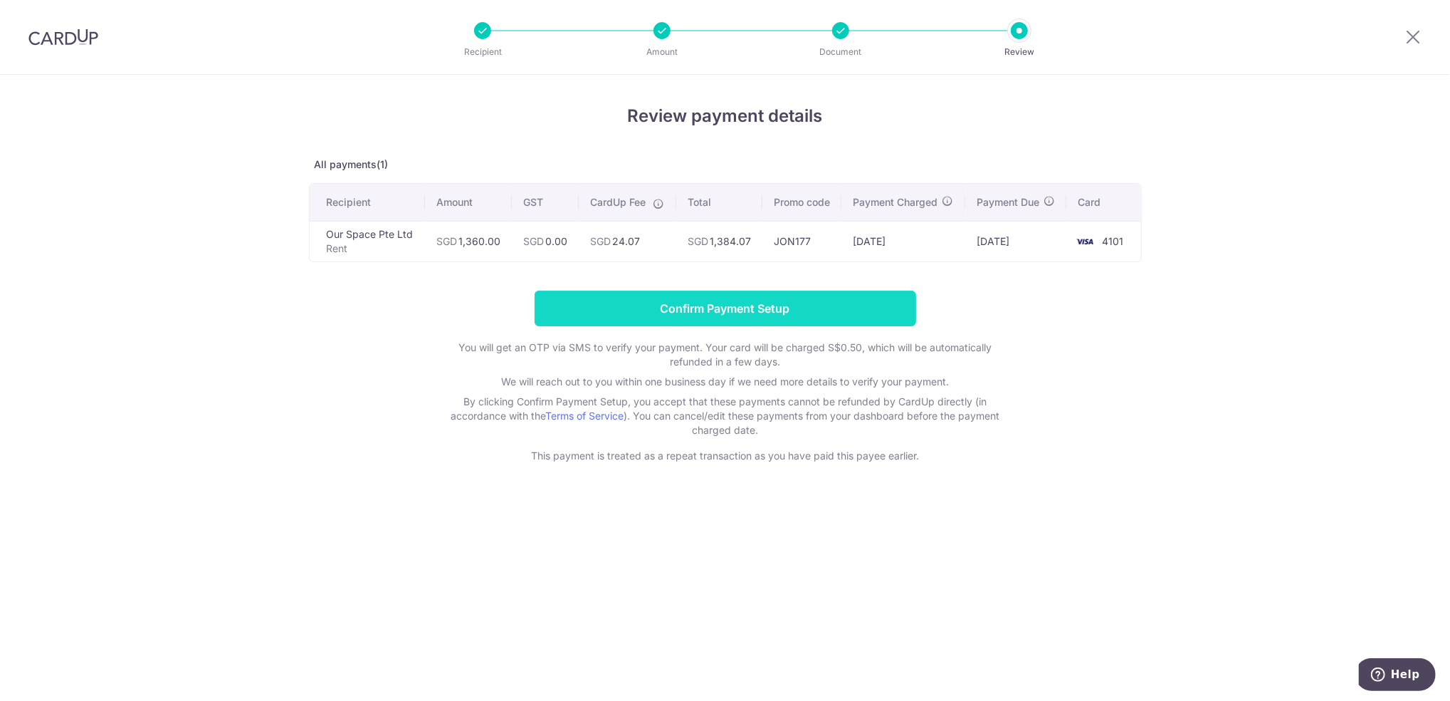
click at [755, 326] on input "Confirm Payment Setup" at bounding box center [726, 308] width 382 height 36
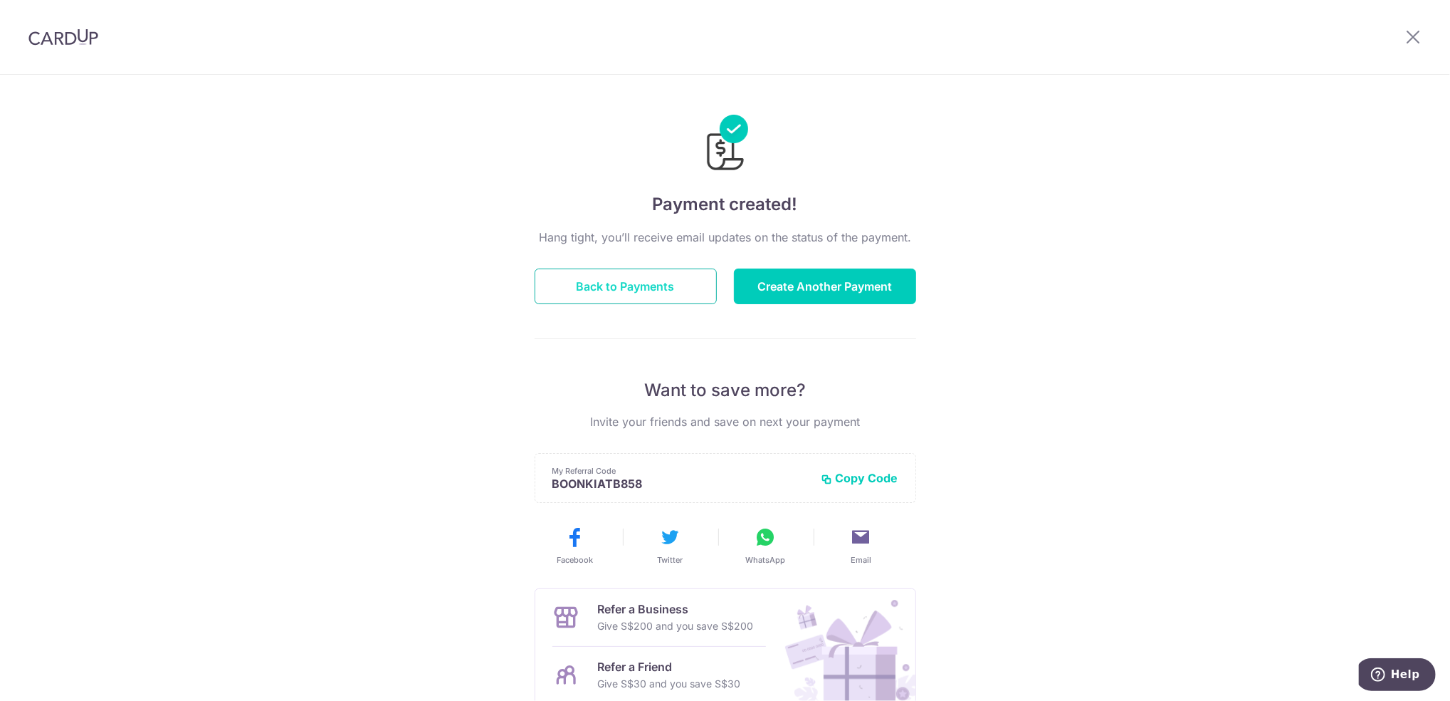
click at [654, 292] on button "Back to Payments" at bounding box center [626, 286] width 182 height 36
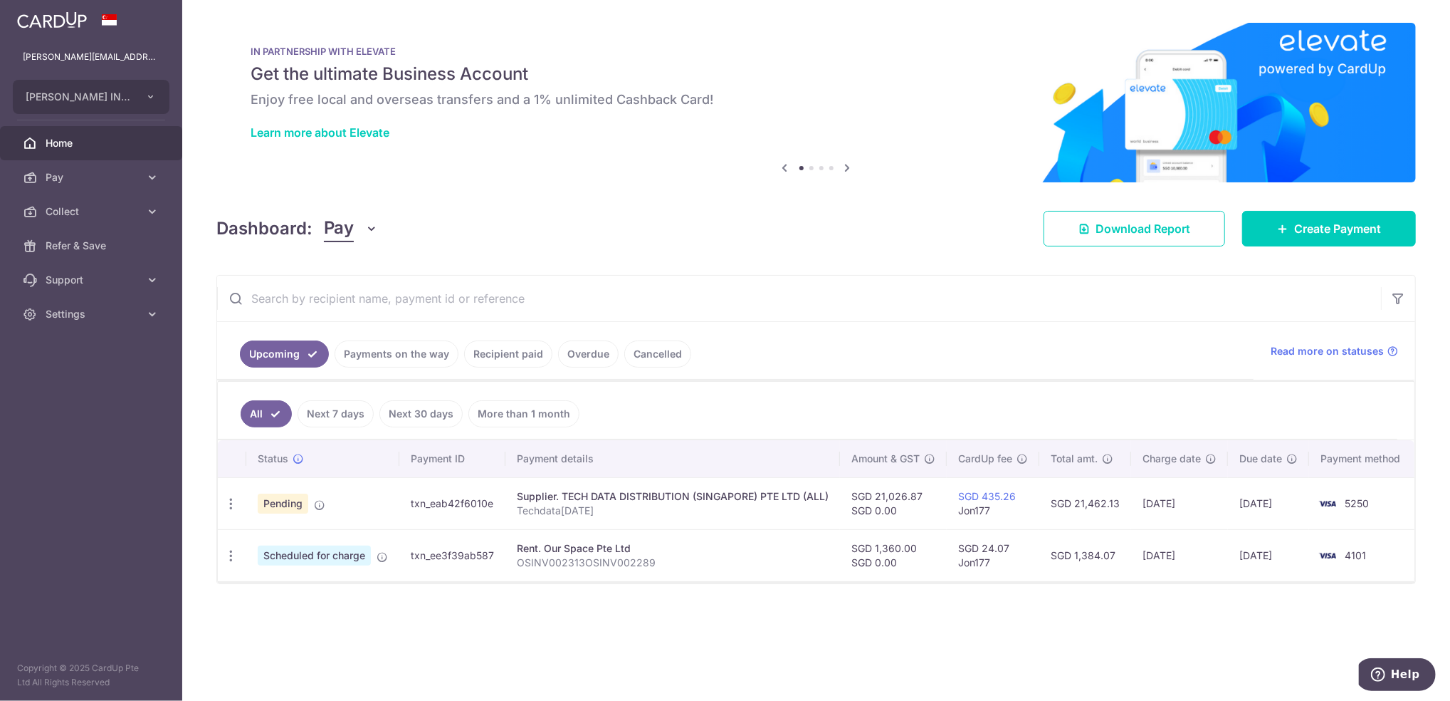
click at [80, 444] on aside "[PERSON_NAME][EMAIL_ADDRESS][PERSON_NAME][DOMAIN_NAME] [PERSON_NAME] INNOVATION…" at bounding box center [91, 350] width 182 height 701
